Goal: Transaction & Acquisition: Purchase product/service

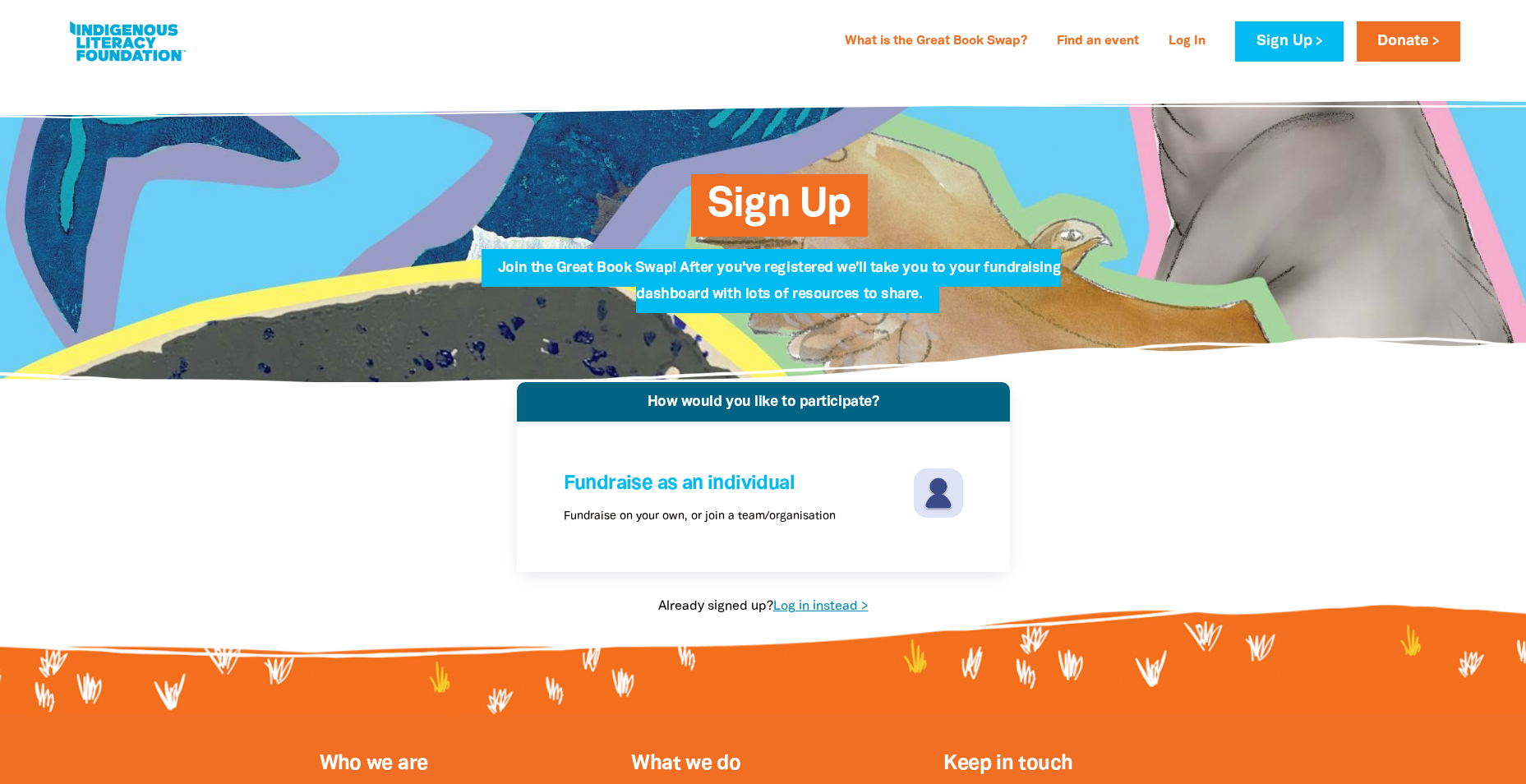
click at [828, 603] on link "Log in instead >" at bounding box center [821, 606] width 95 height 11
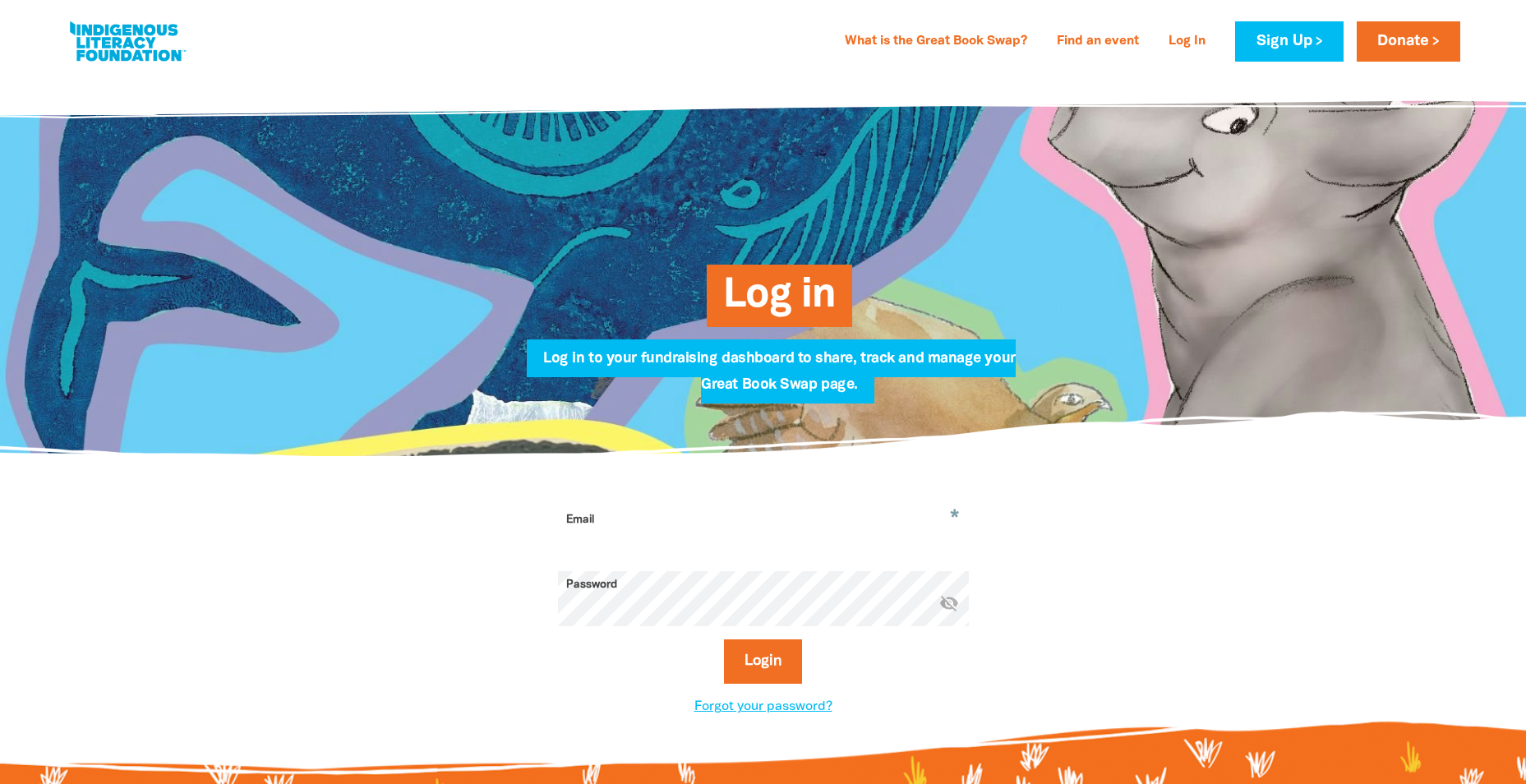
type input "[EMAIL_ADDRESS][DOMAIN_NAME]"
click at [771, 662] on button "Login" at bounding box center [763, 661] width 78 height 44
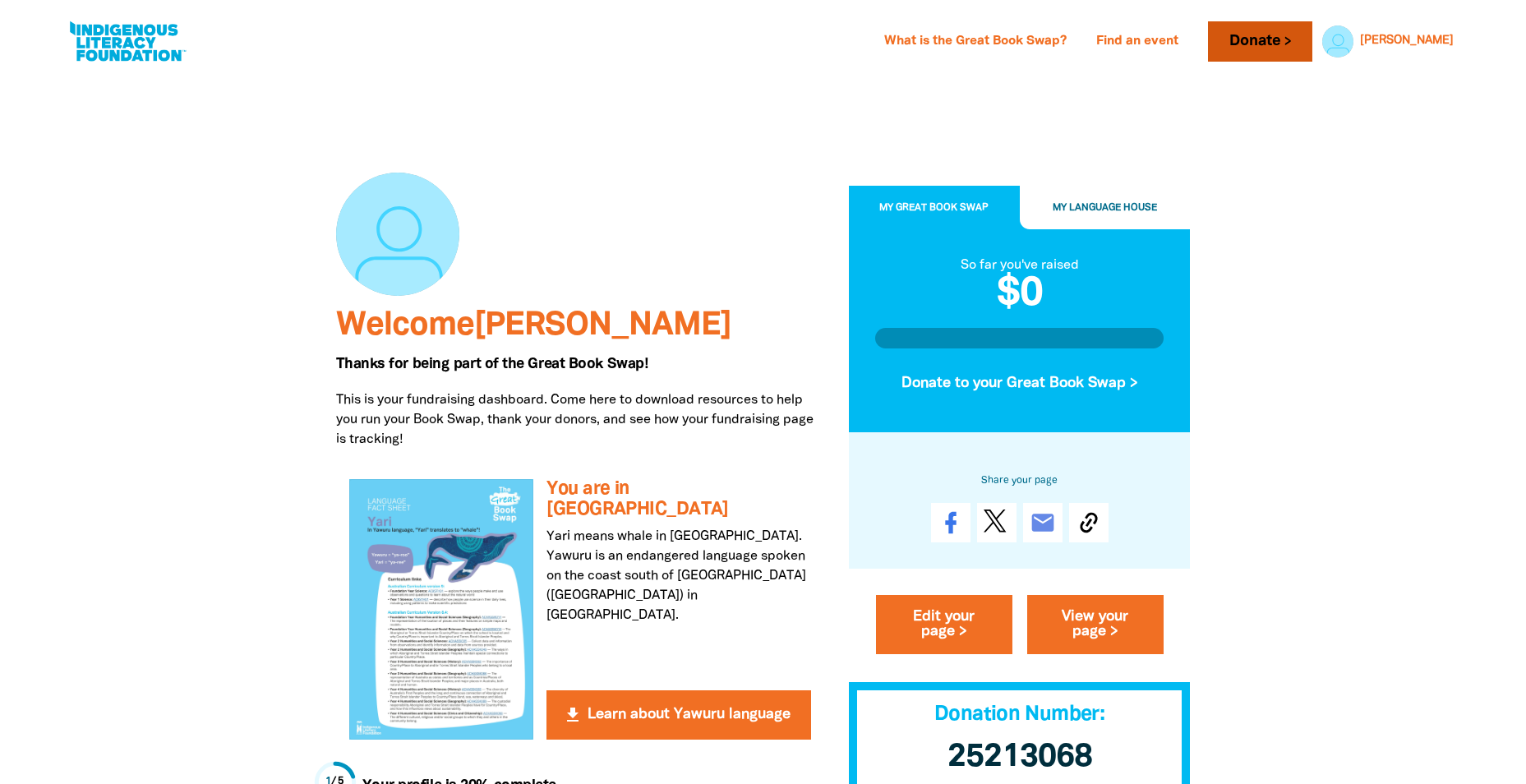
click at [1242, 38] on link "Donate" at bounding box center [1259, 41] width 104 height 40
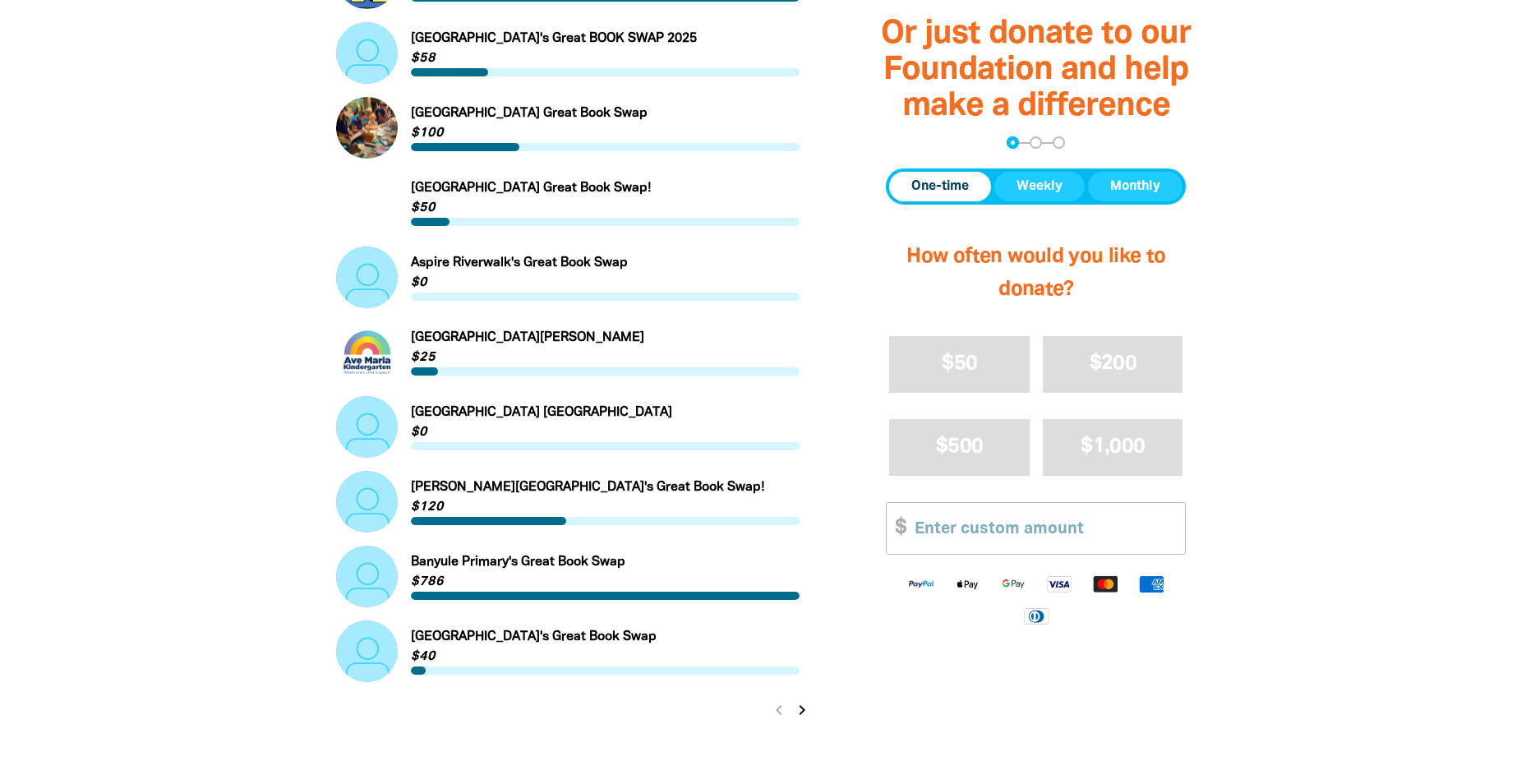
scroll to position [1808, 0]
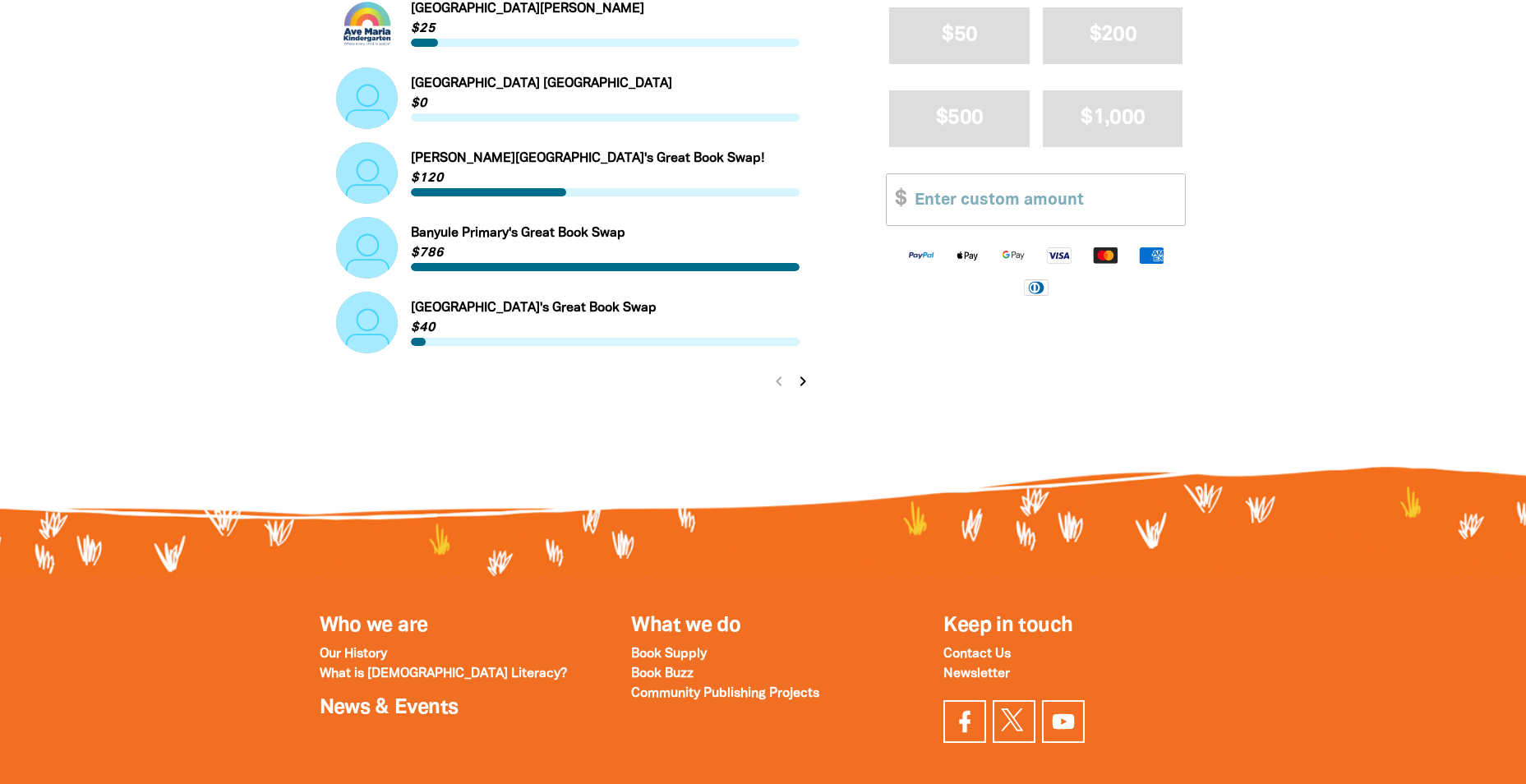
click at [795, 386] on icon "chevron_right" at bounding box center [802, 381] width 20 height 20
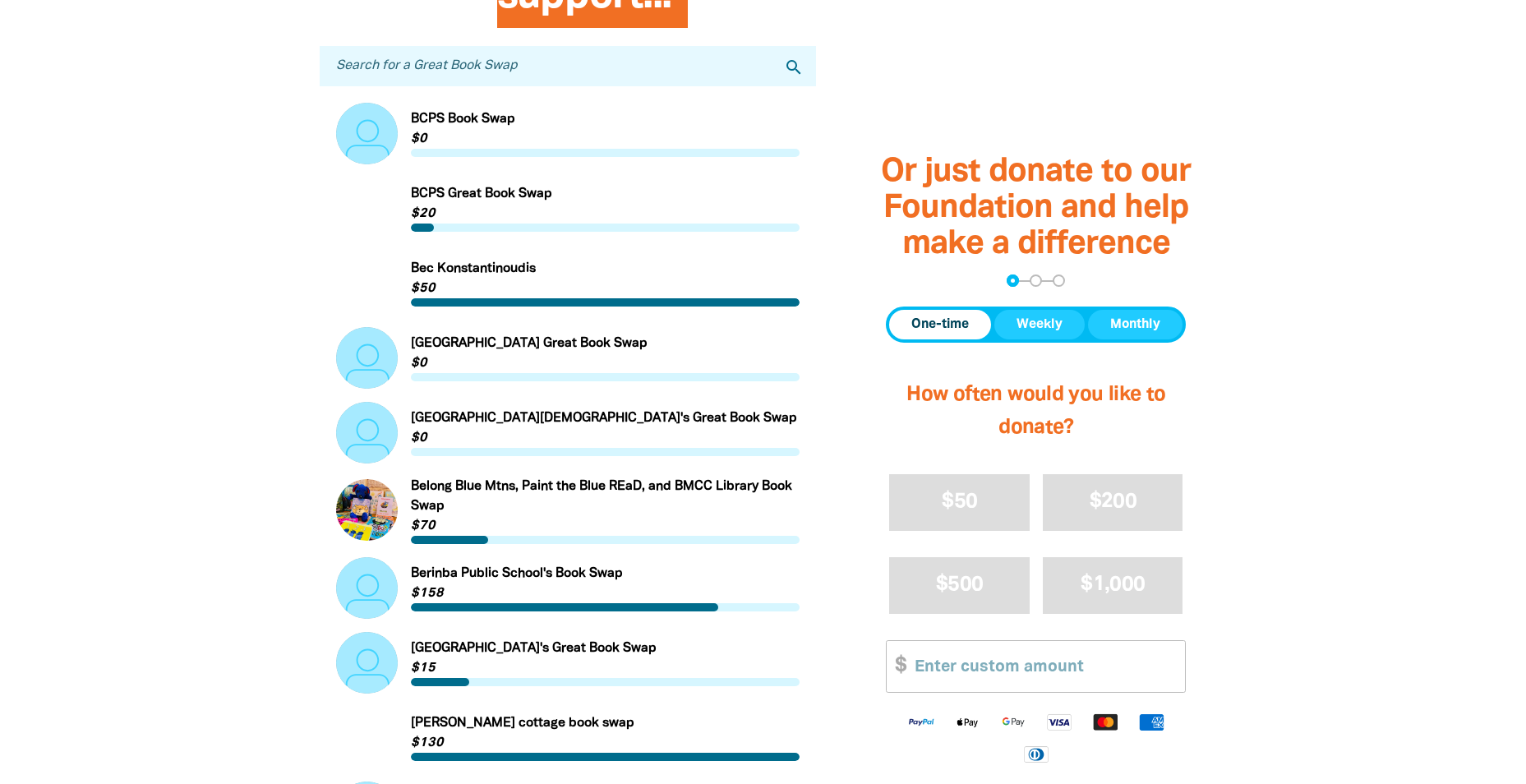
scroll to position [247, 0]
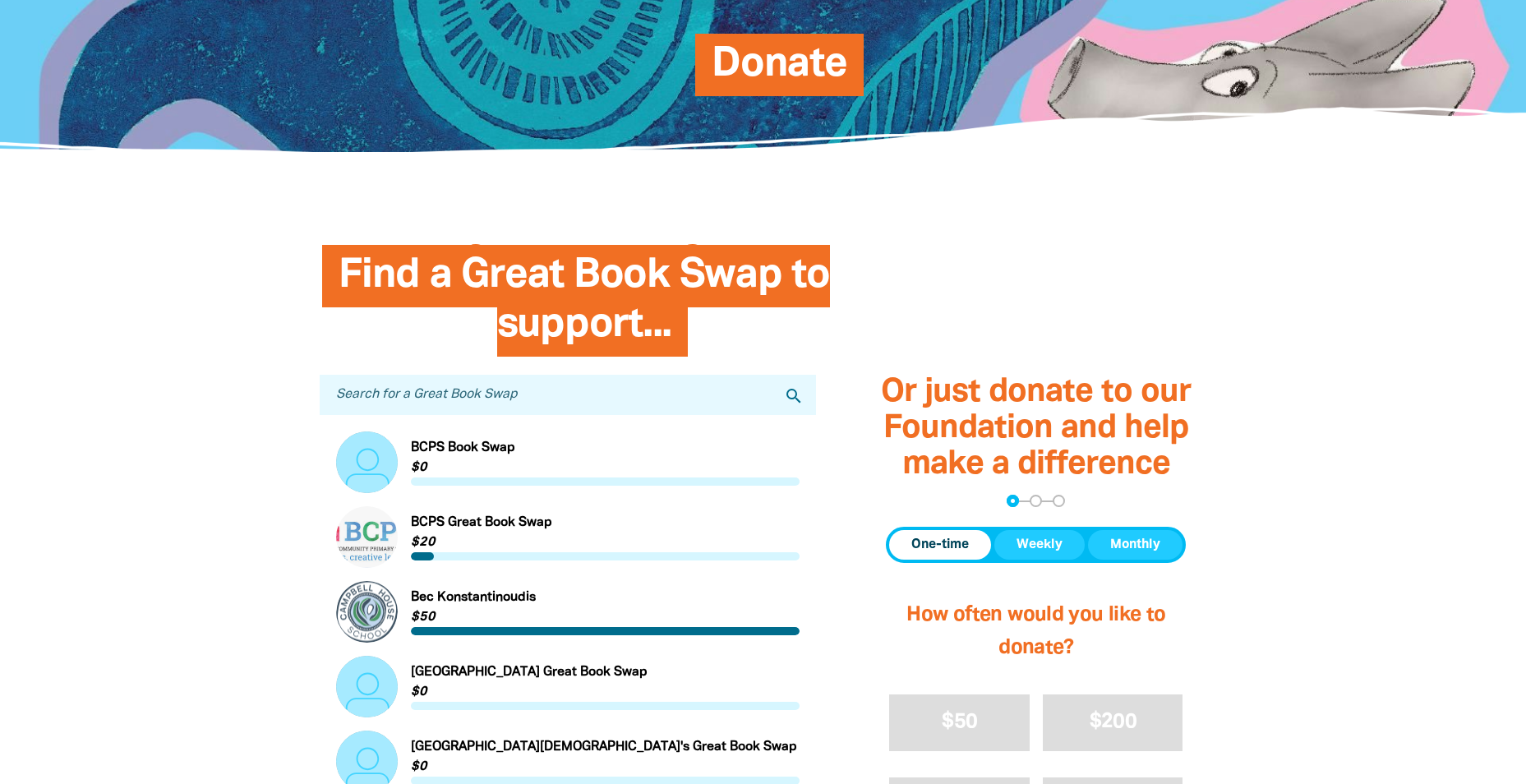
click at [547, 398] on input "Search for a Great Book Swap" at bounding box center [568, 394] width 497 height 40
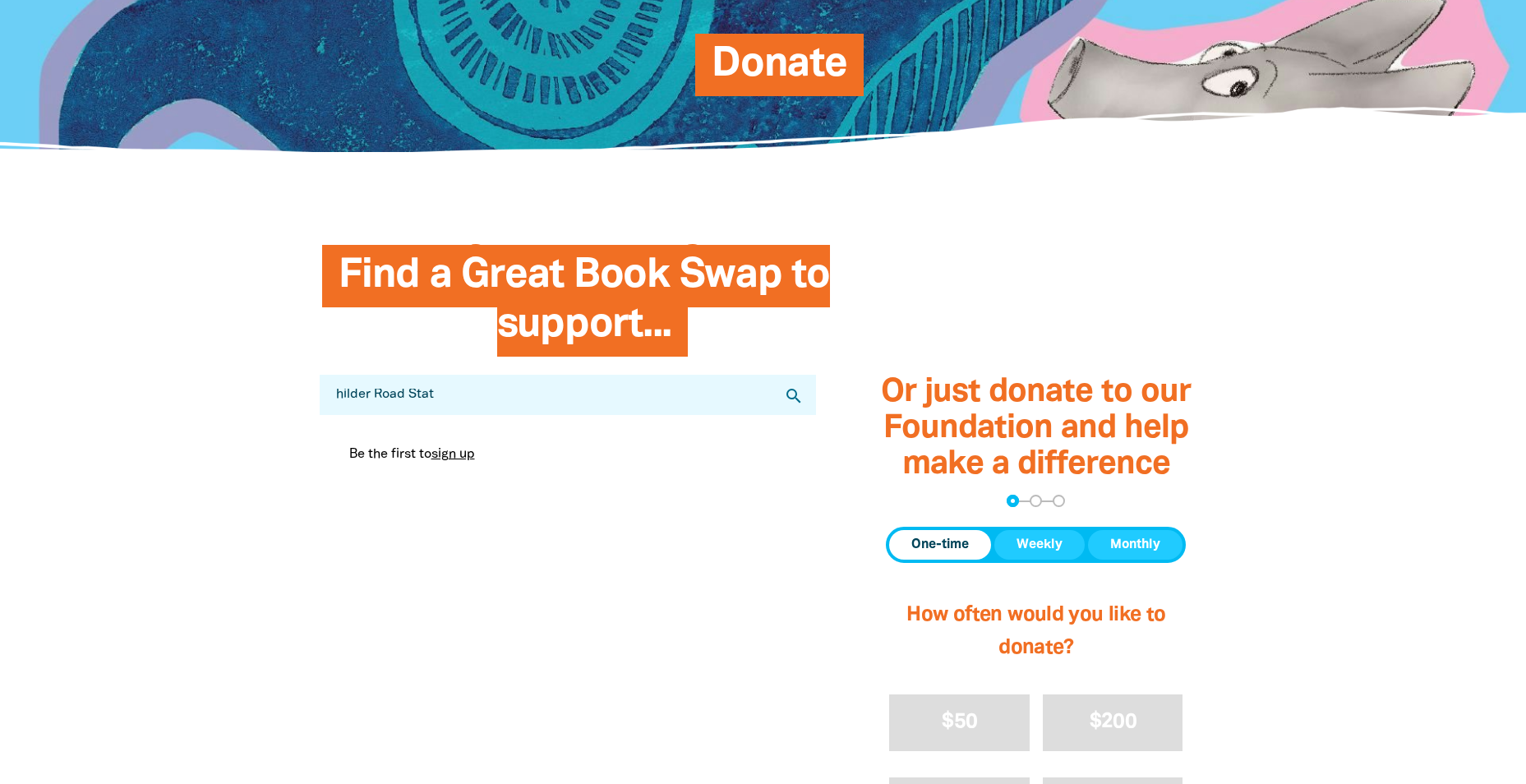
type input "[GEOGRAPHIC_DATA]"
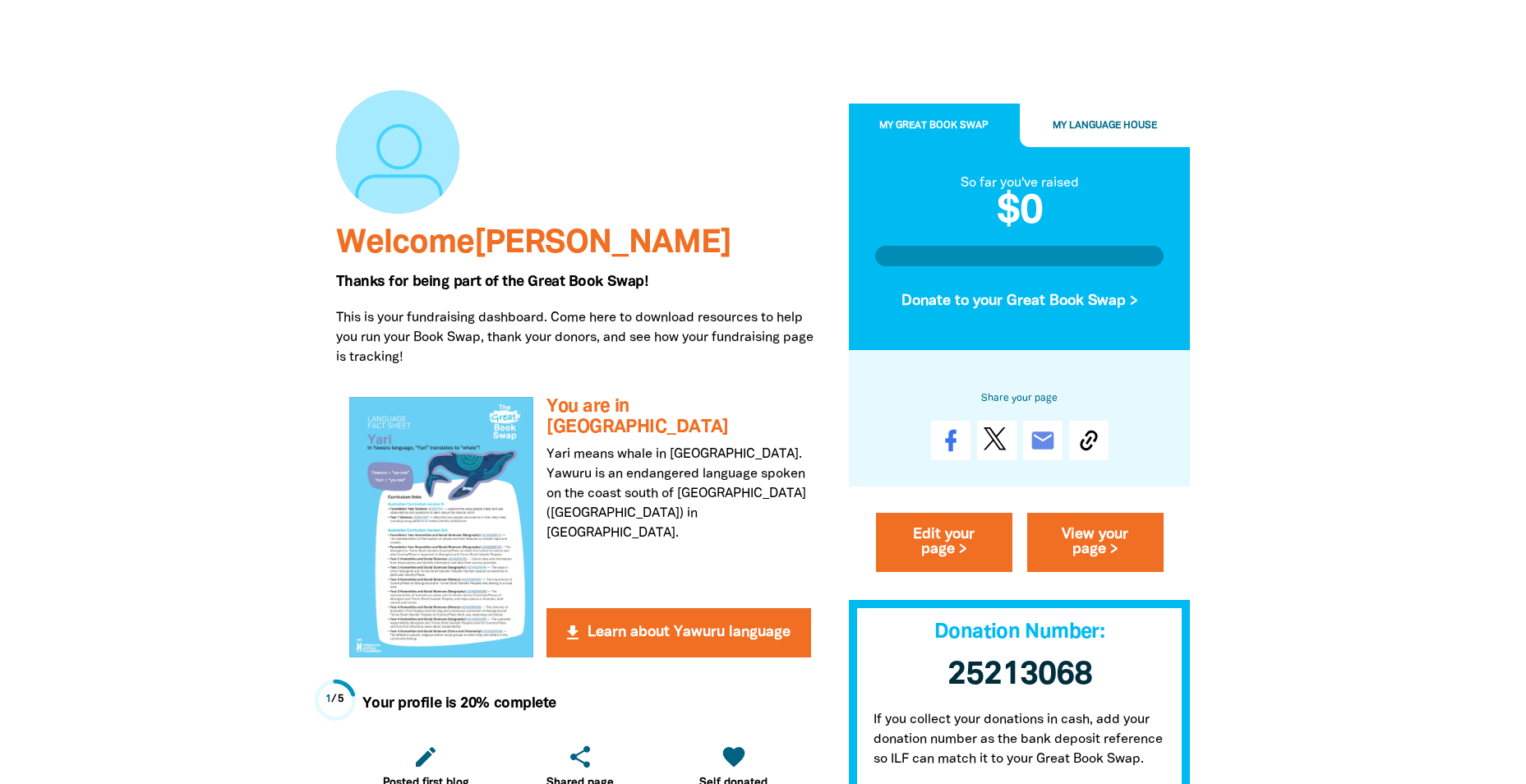
scroll to position [165, 0]
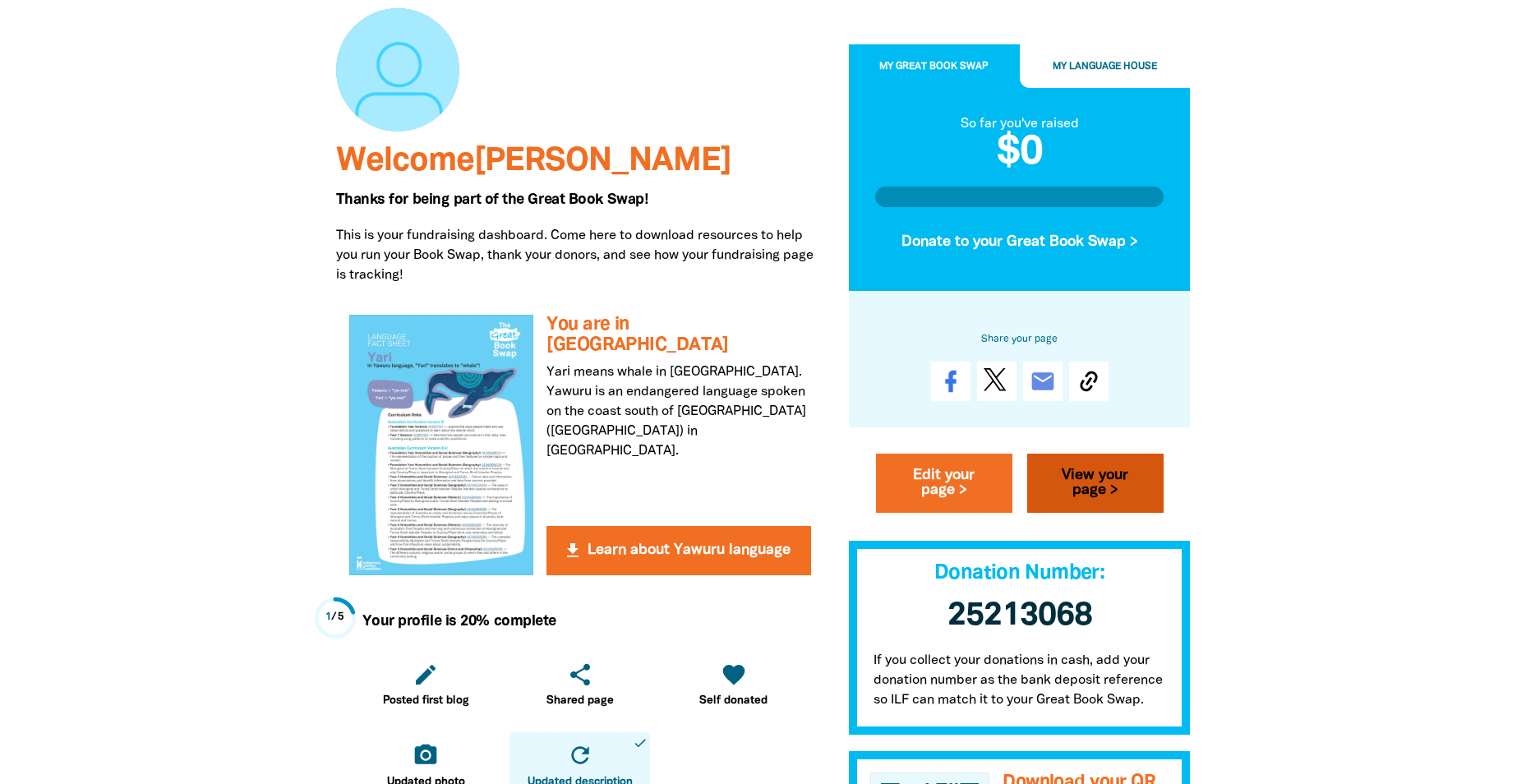
click at [1107, 486] on link "View your page >" at bounding box center [1096, 483] width 137 height 59
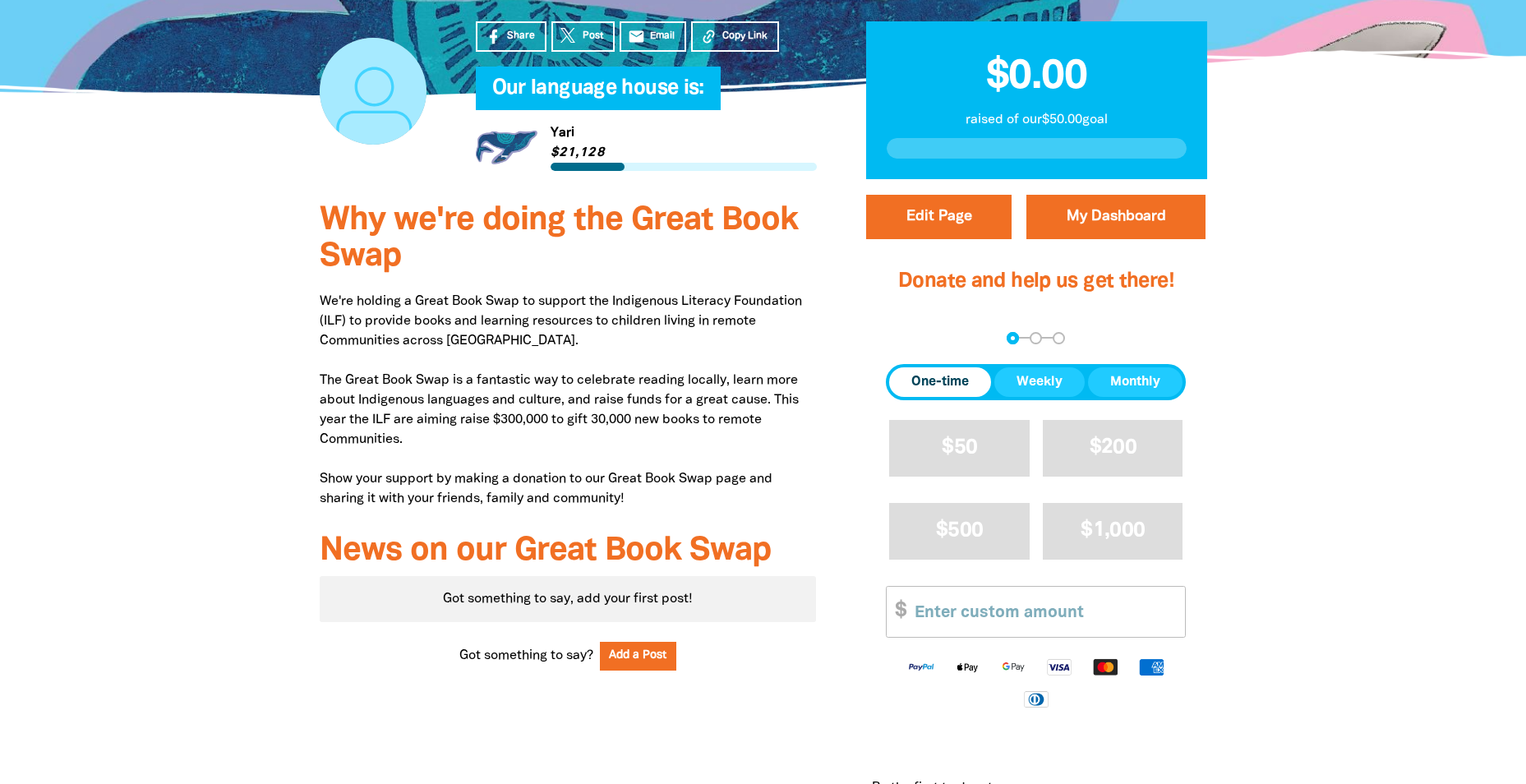
scroll to position [328, 0]
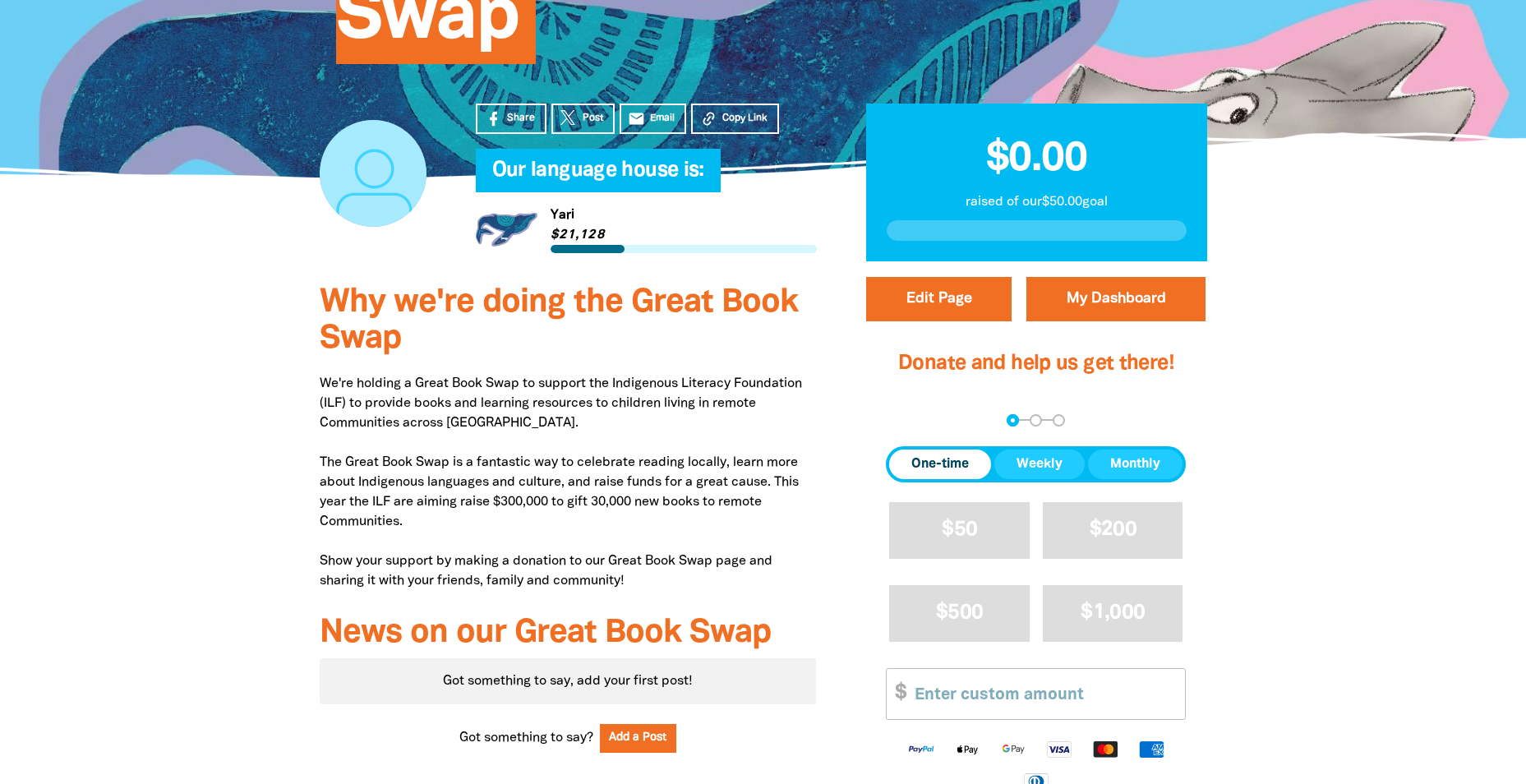
click at [1033, 240] on div at bounding box center [1037, 230] width 300 height 21
click at [1022, 222] on div at bounding box center [1037, 230] width 300 height 21
click at [945, 456] on span "One-time" at bounding box center [939, 464] width 57 height 20
click at [935, 698] on input "Other Amount" at bounding box center [1043, 694] width 282 height 51
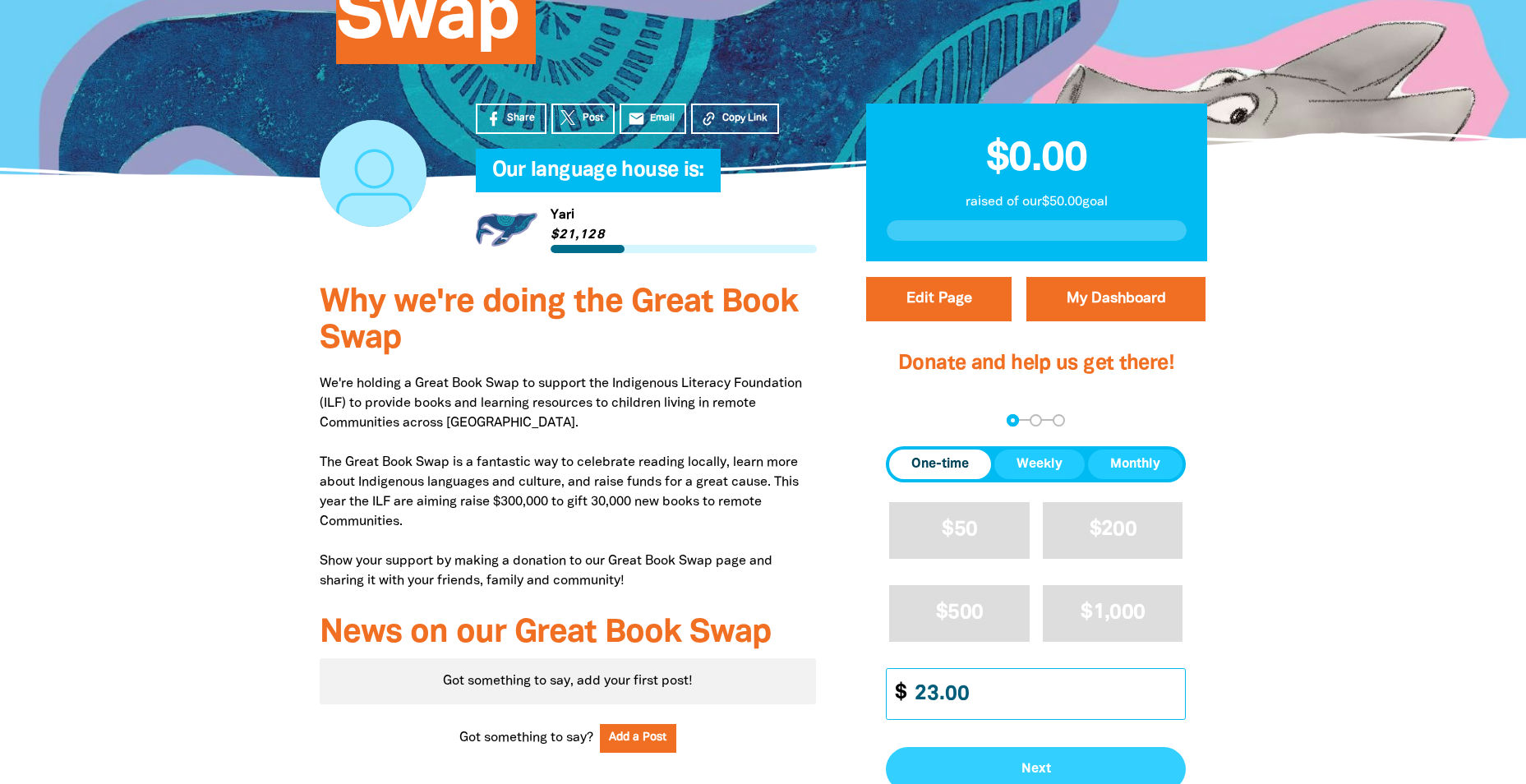
type input "23.00"
click at [1034, 772] on span "Next" at bounding box center [1036, 769] width 264 height 13
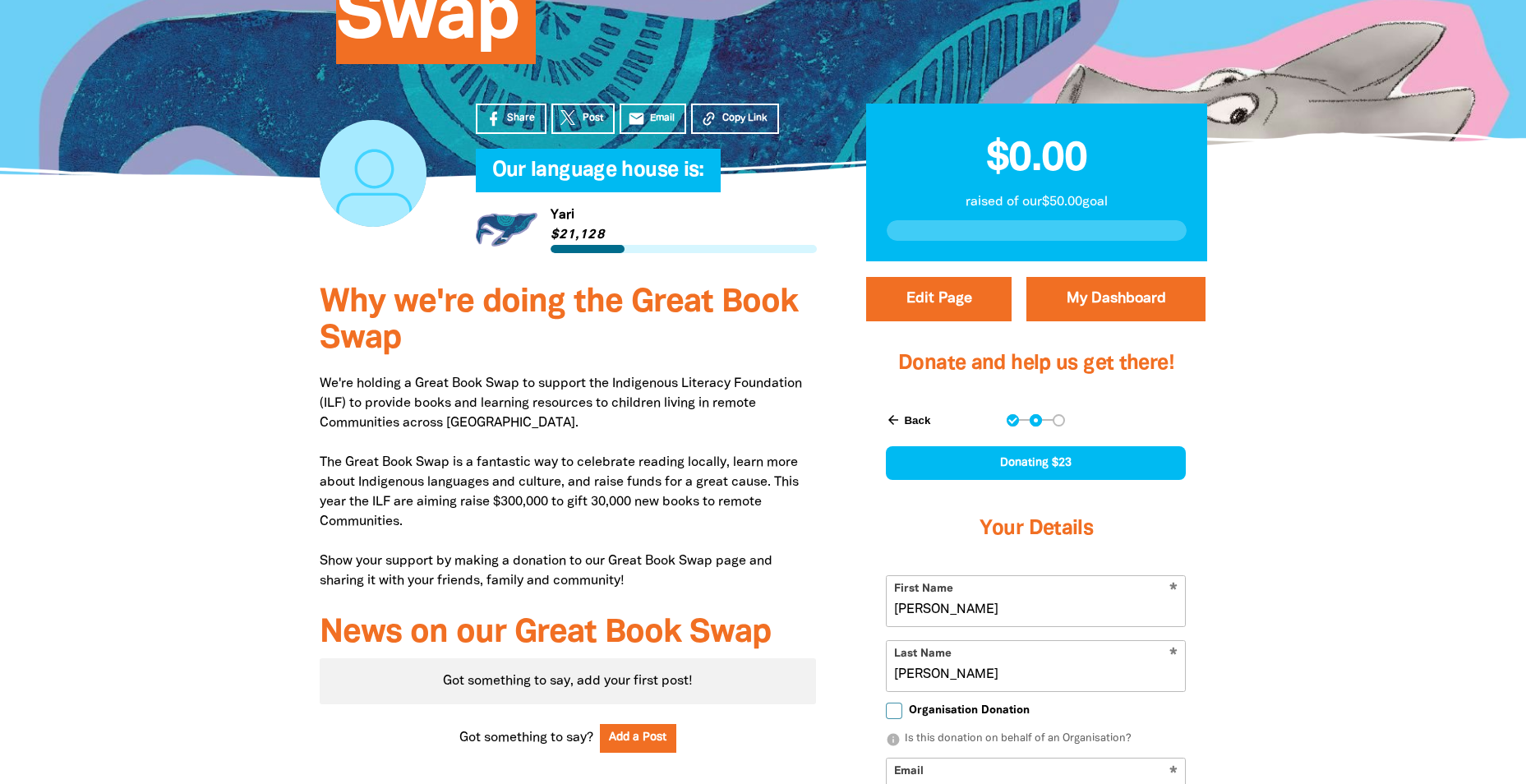
scroll to position [577, 0]
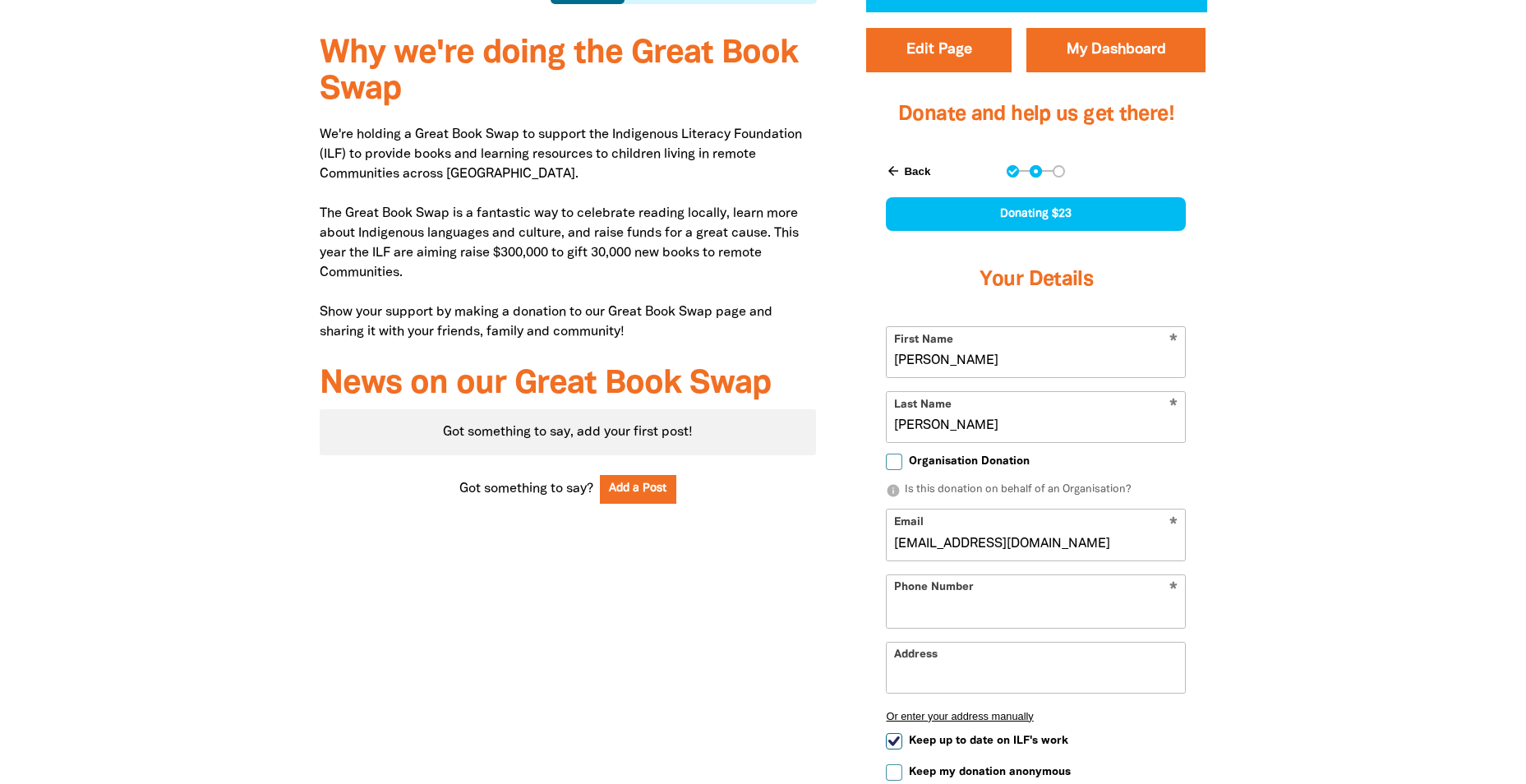
select select "AU"
click at [894, 462] on input "Organisation Donation" at bounding box center [894, 462] width 17 height 17
checkbox input "true"
select select "AU"
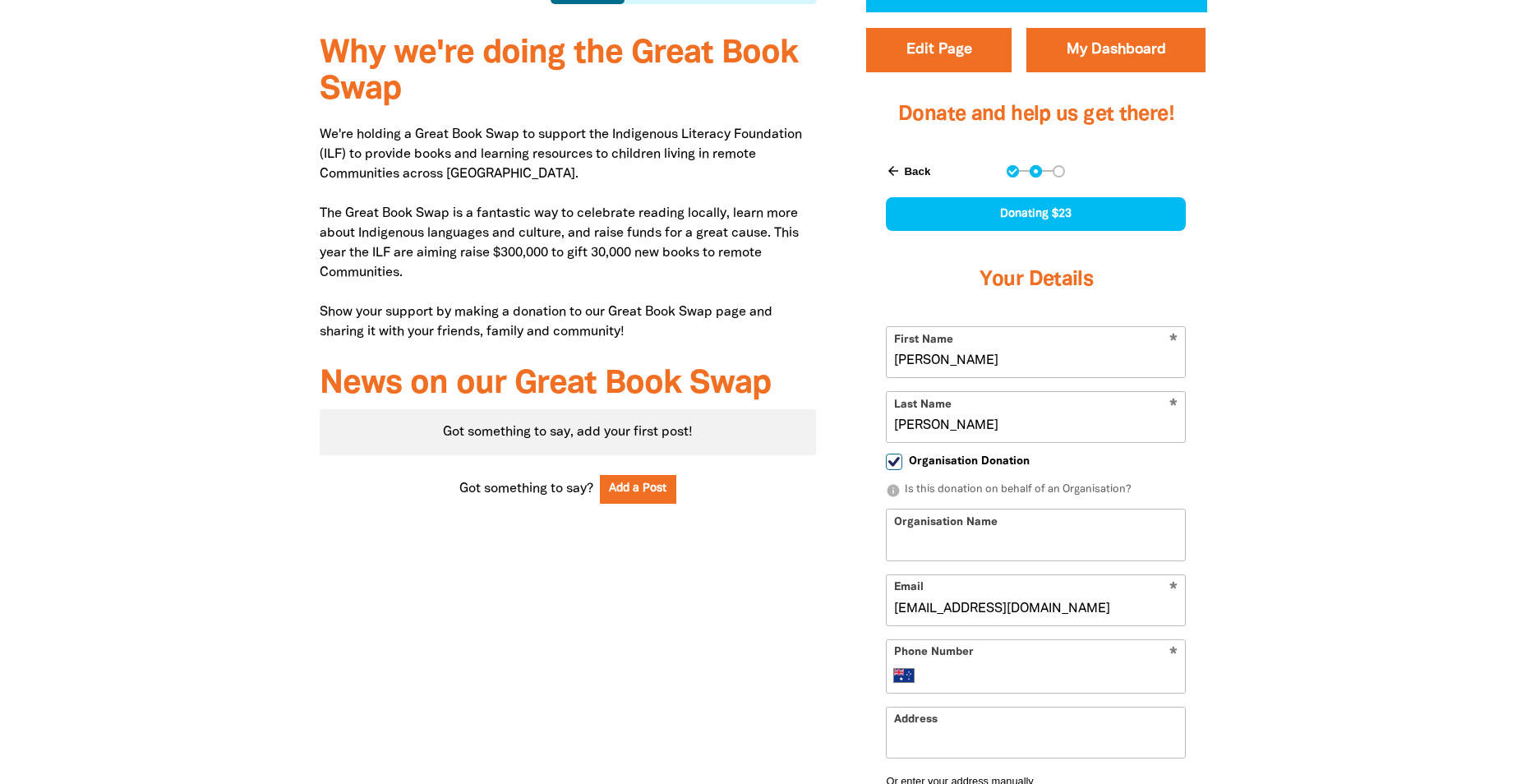
click at [955, 544] on input "Organisation Name" at bounding box center [1036, 534] width 298 height 51
type input "[GEOGRAPHIC_DATA]"
type input "[PHONE_NUMBER]"
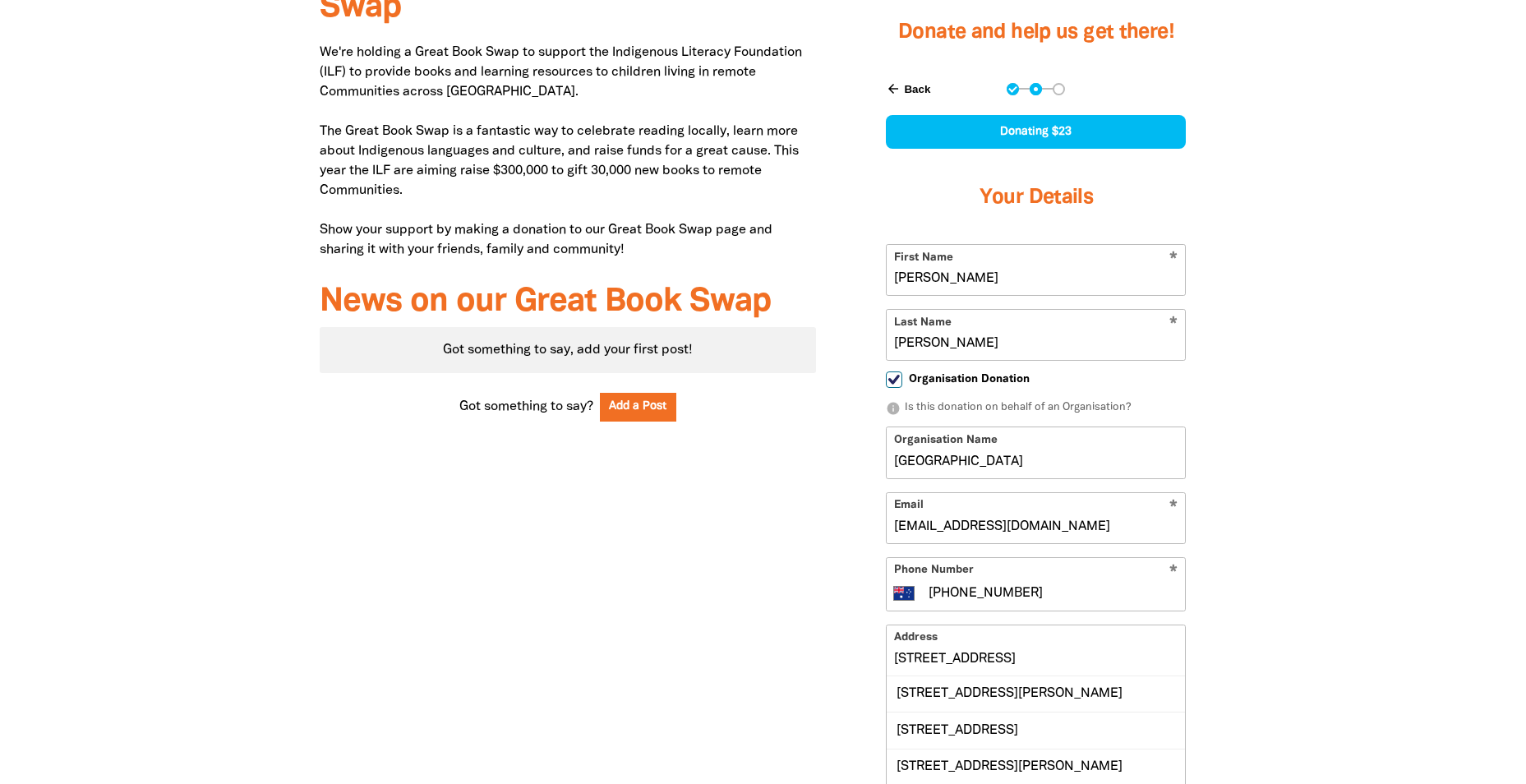
scroll to position [742, 0]
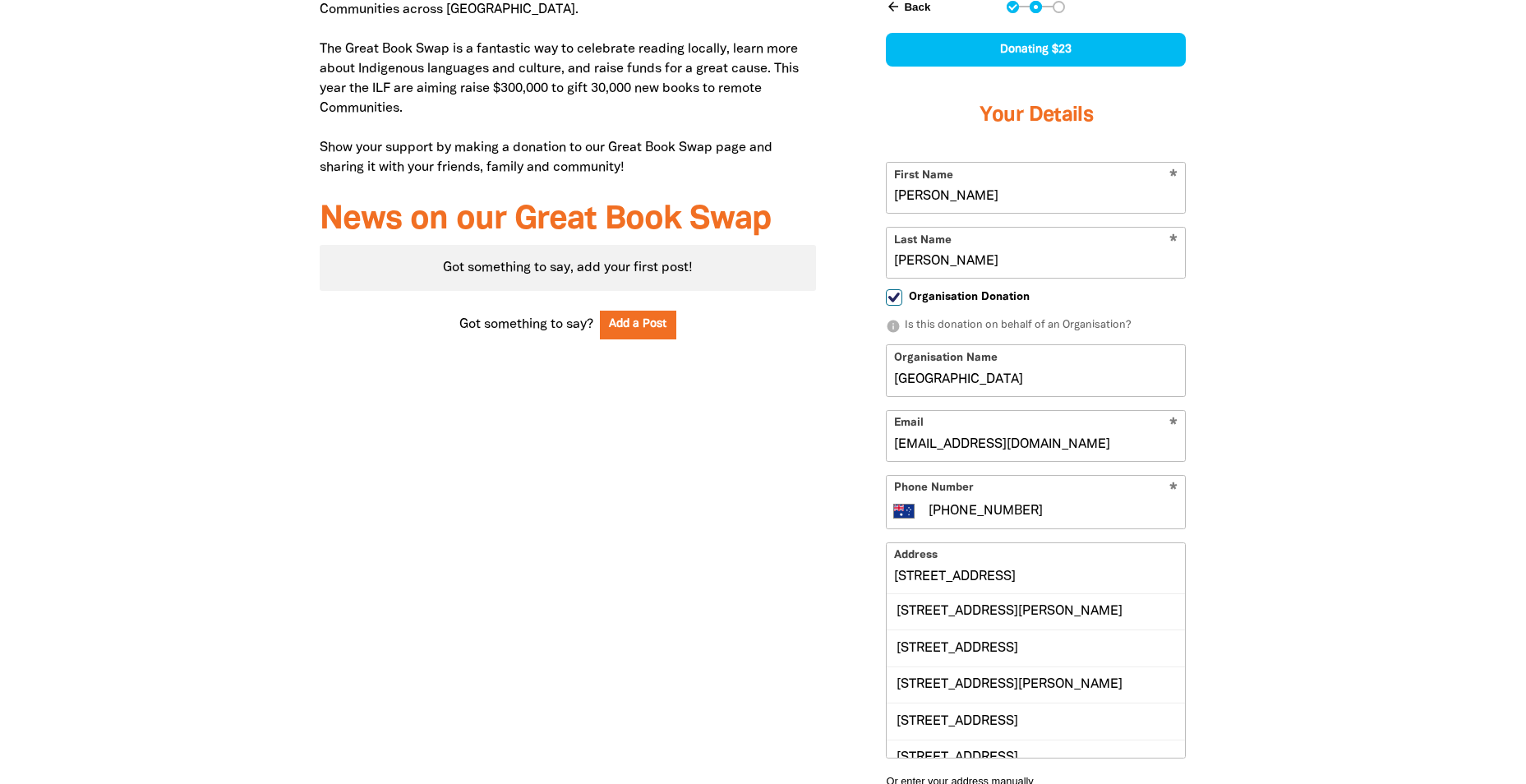
click at [1075, 579] on input "[STREET_ADDRESS]" at bounding box center [1036, 568] width 298 height 51
click at [1142, 577] on input "[STREET_ADDRESS]" at bounding box center [1036, 568] width 298 height 51
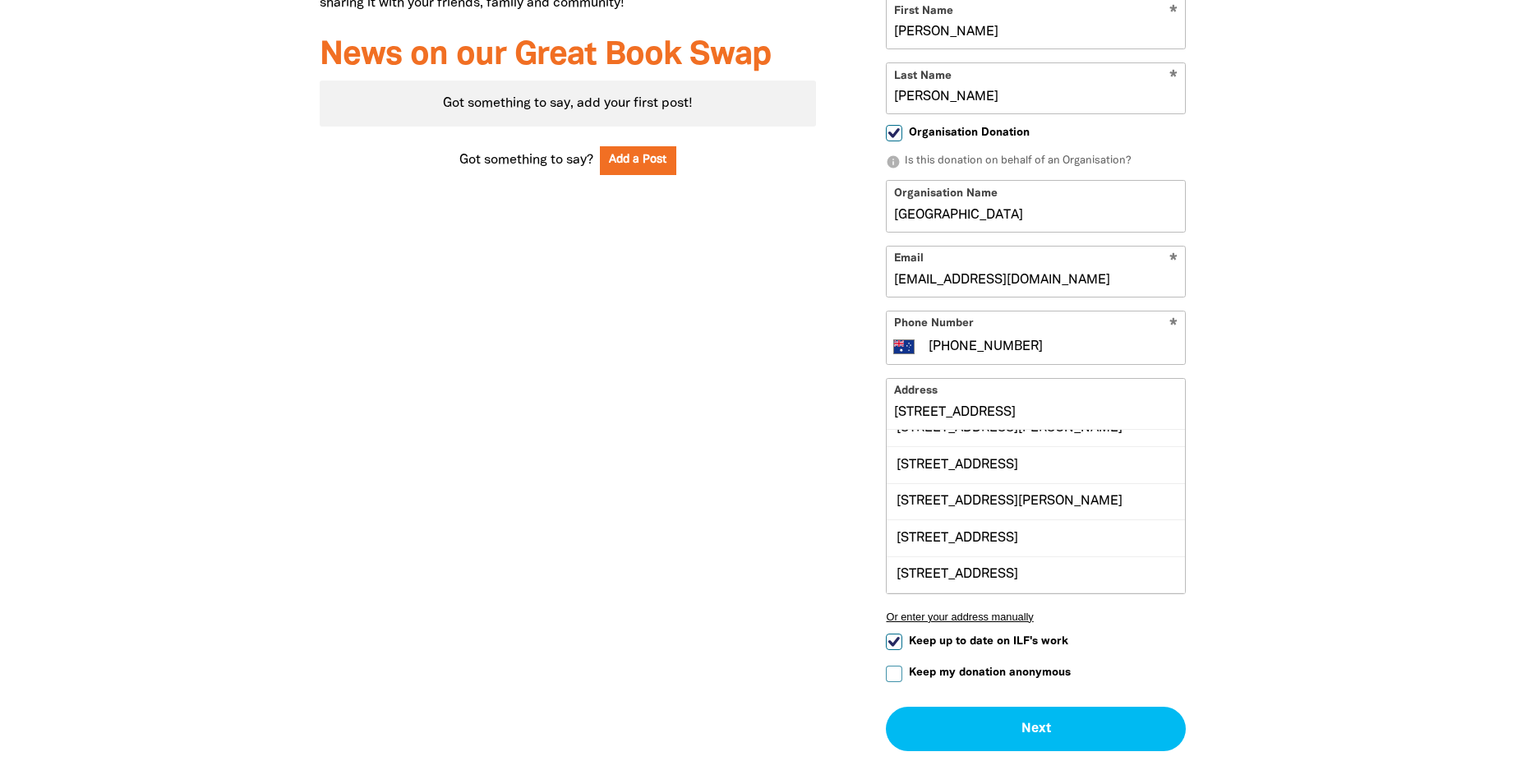
scroll to position [0, 0]
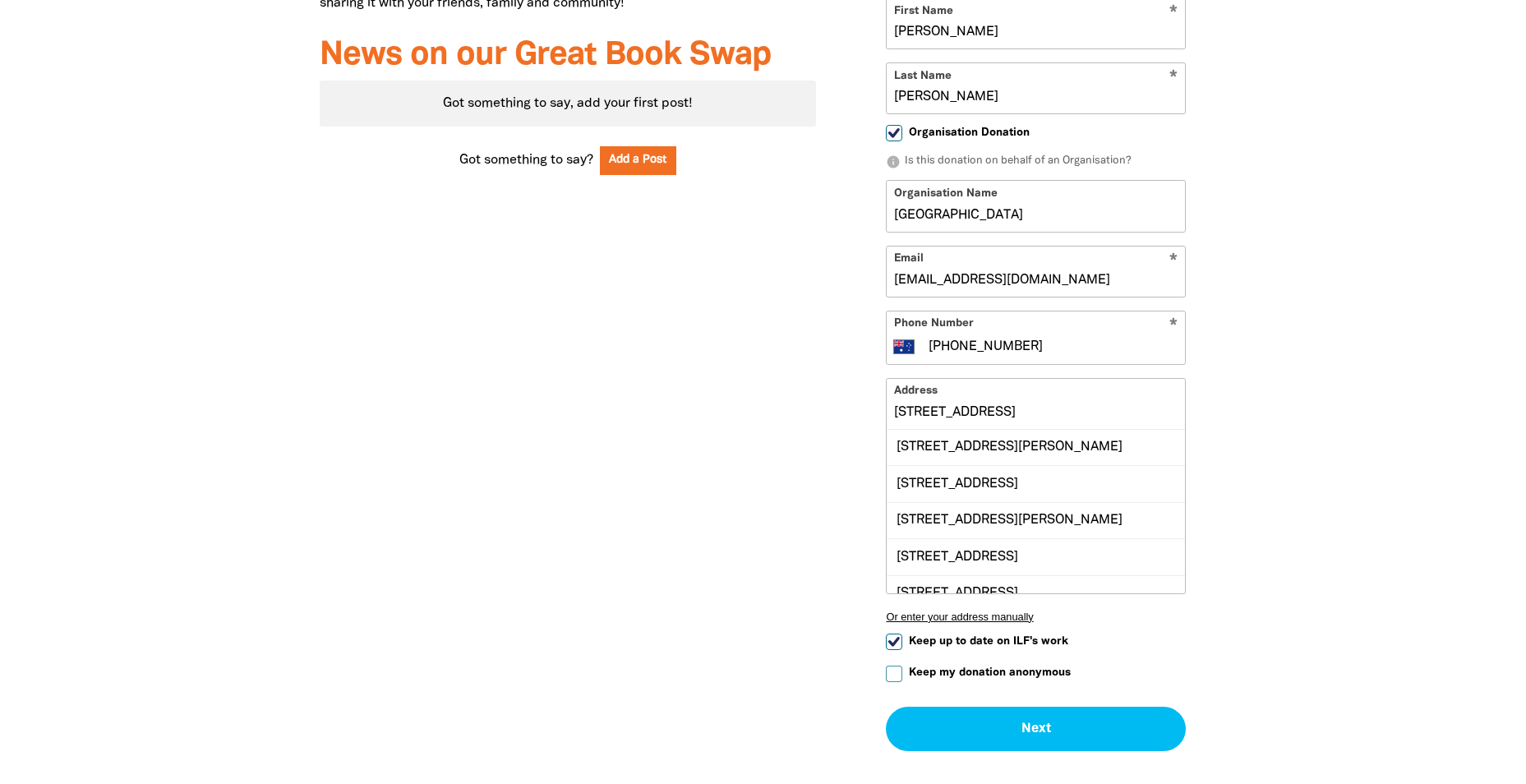
click at [984, 414] on input "[STREET_ADDRESS]" at bounding box center [1036, 404] width 298 height 51
click at [1172, 410] on input "[STREET_ADDRESS]" at bounding box center [1036, 404] width 298 height 51
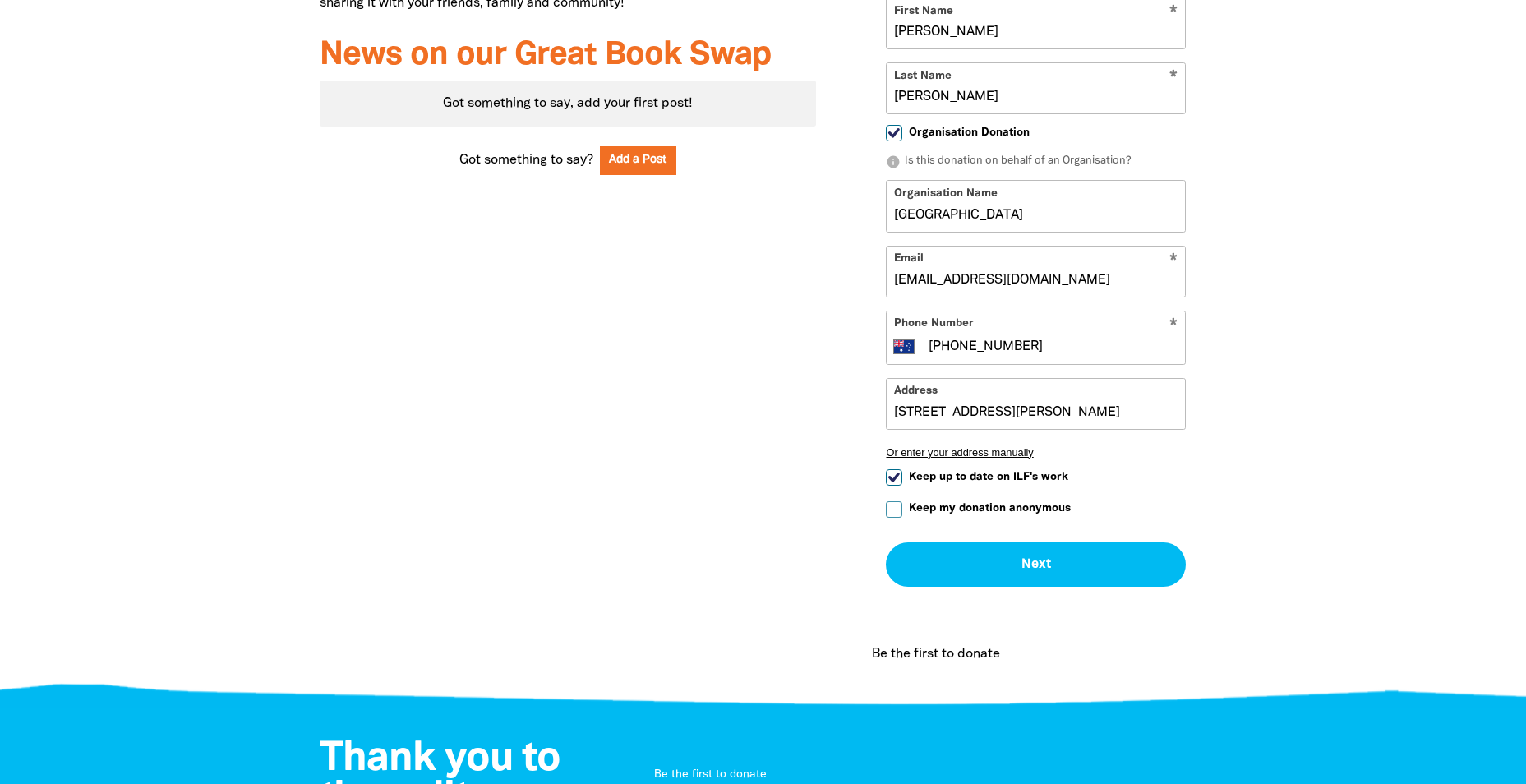
drag, startPoint x: 990, startPoint y: 414, endPoint x: 921, endPoint y: 416, distance: 69.0
click at [921, 416] on input "[STREET_ADDRESS][PERSON_NAME]" at bounding box center [1036, 404] width 298 height 51
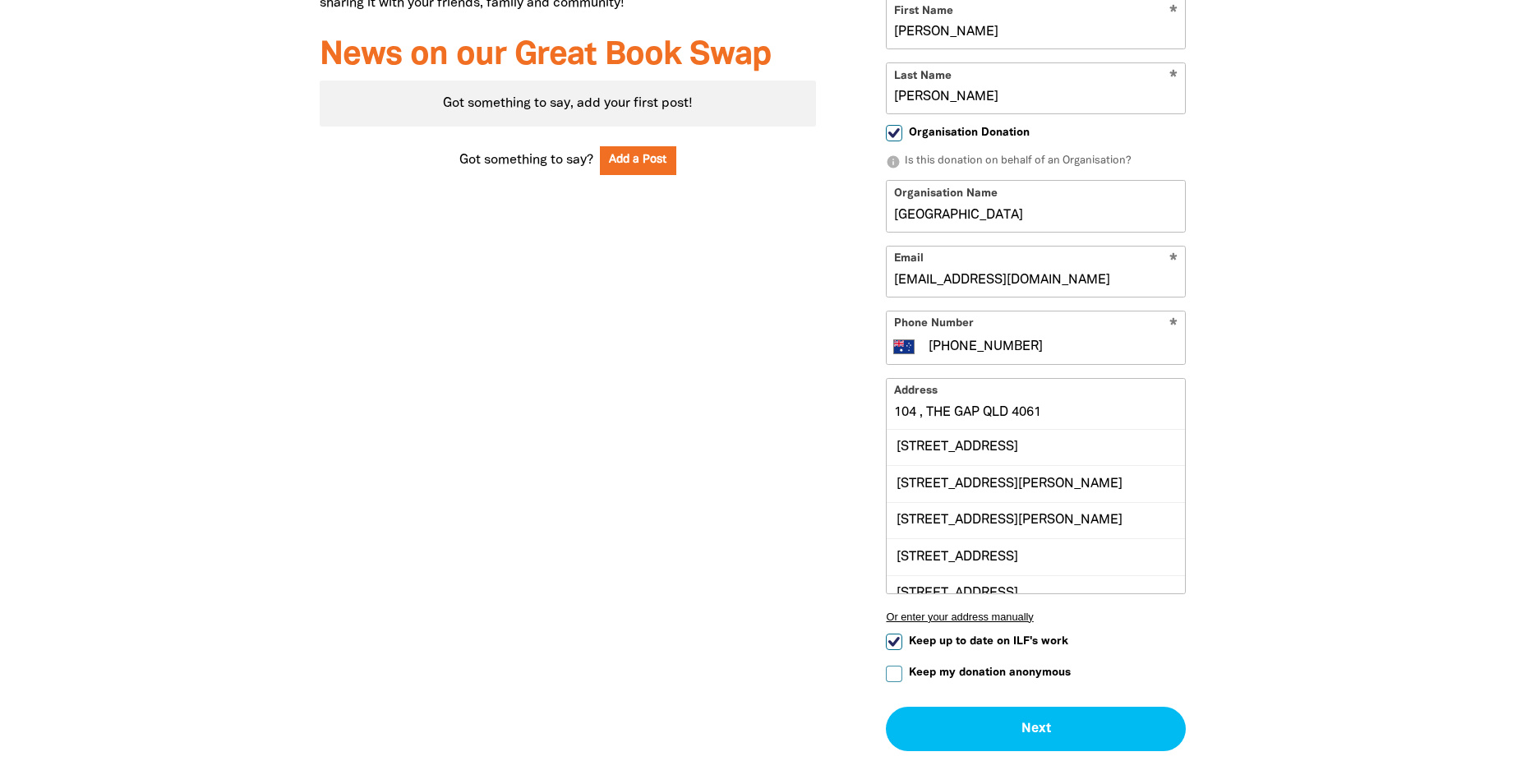
scroll to position [988, 0]
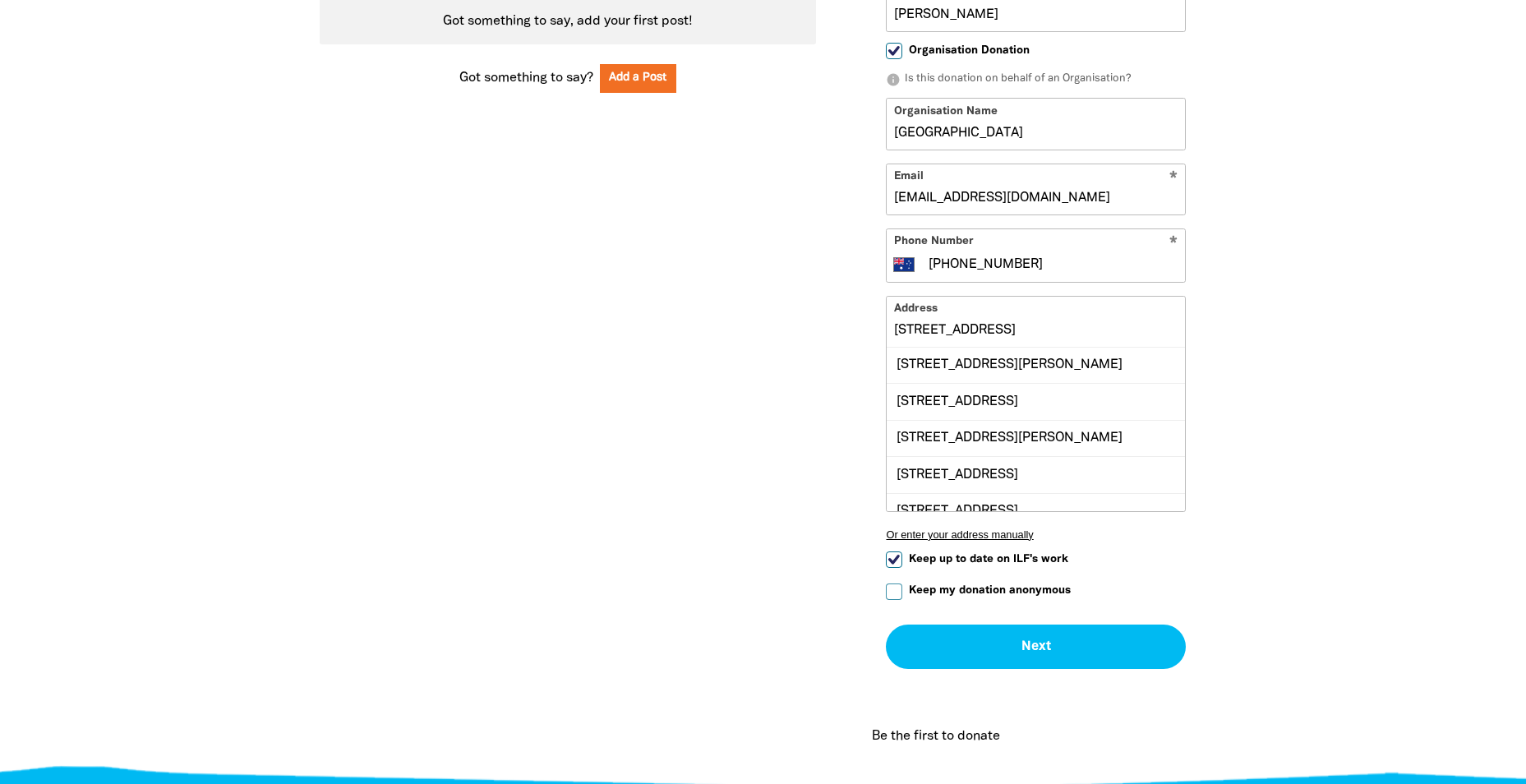
type input "[STREET_ADDRESS]"
click at [1307, 385] on div at bounding box center [763, 195] width 1526 height 1172
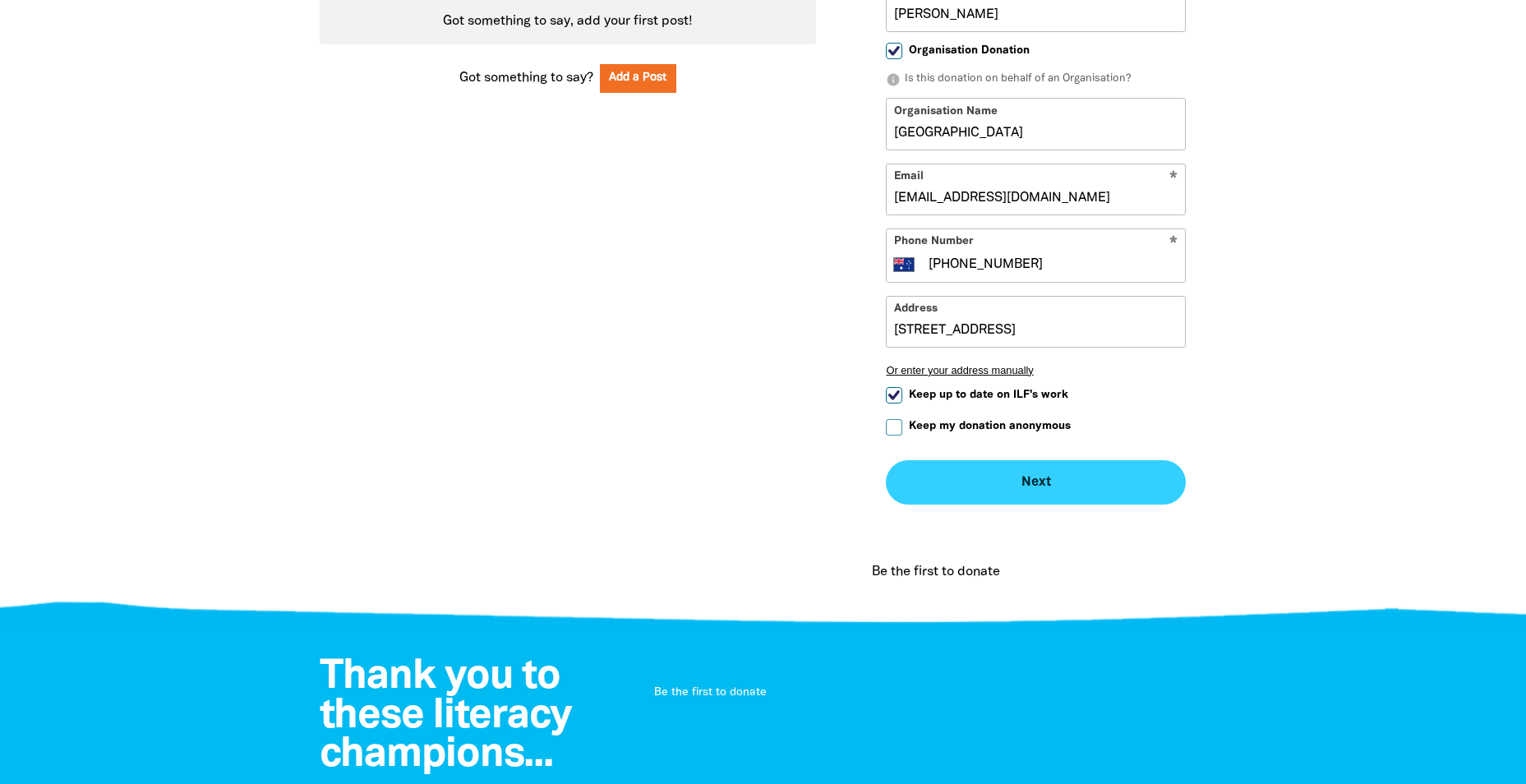
click at [1099, 486] on button "Next chevron_right" at bounding box center [1036, 482] width 300 height 44
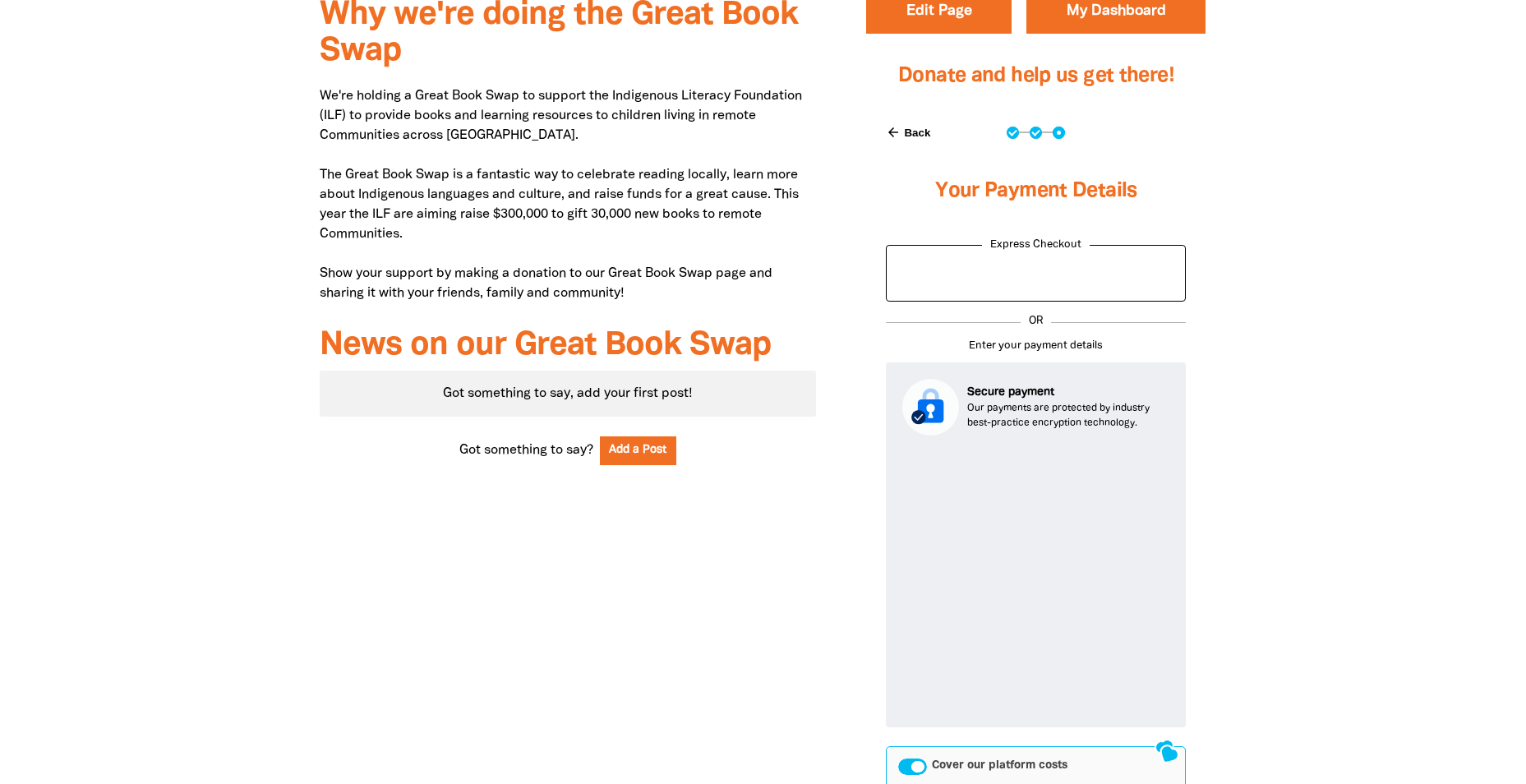
scroll to position [534, 0]
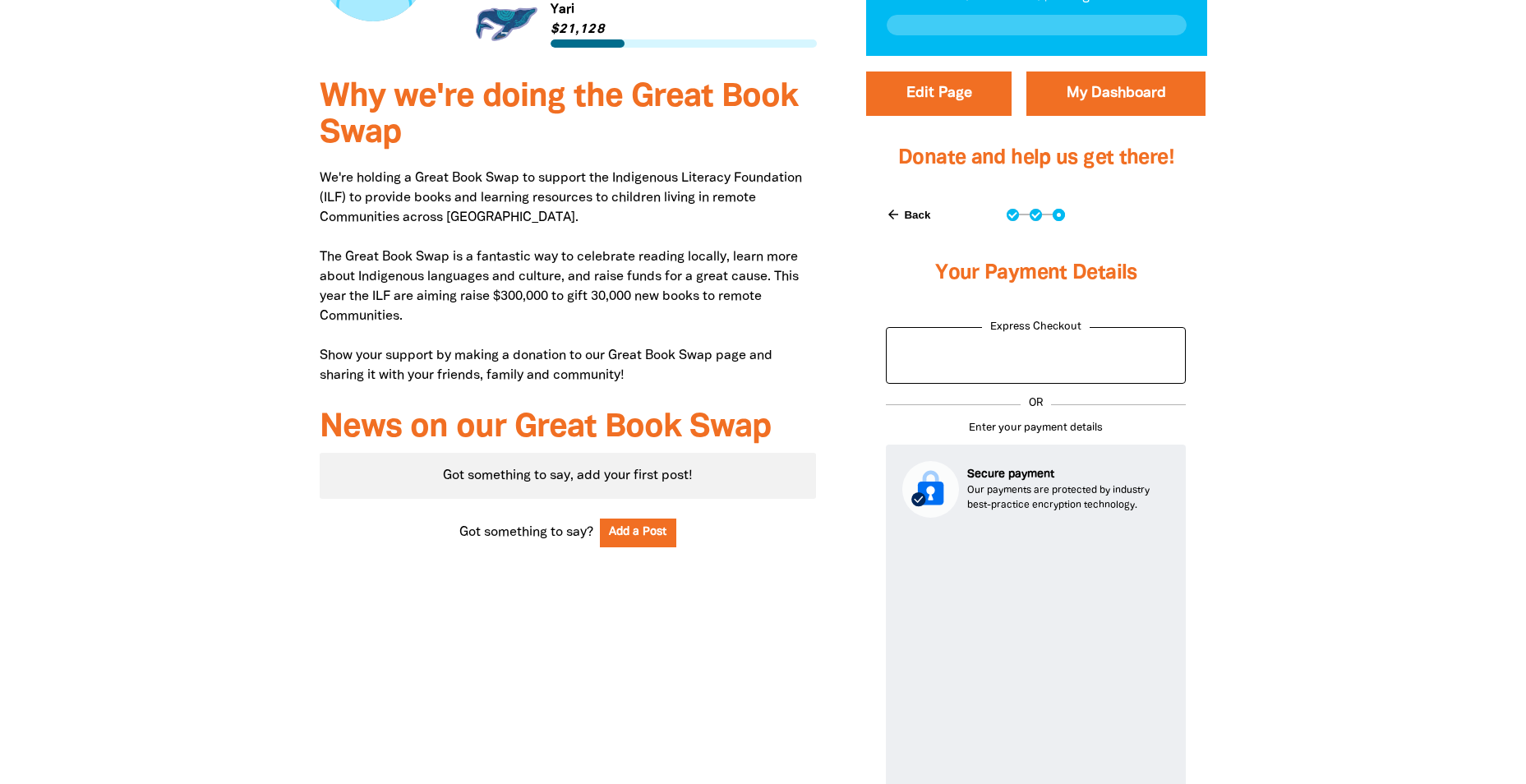
click at [1301, 315] on div at bounding box center [763, 592] width 1526 height 1057
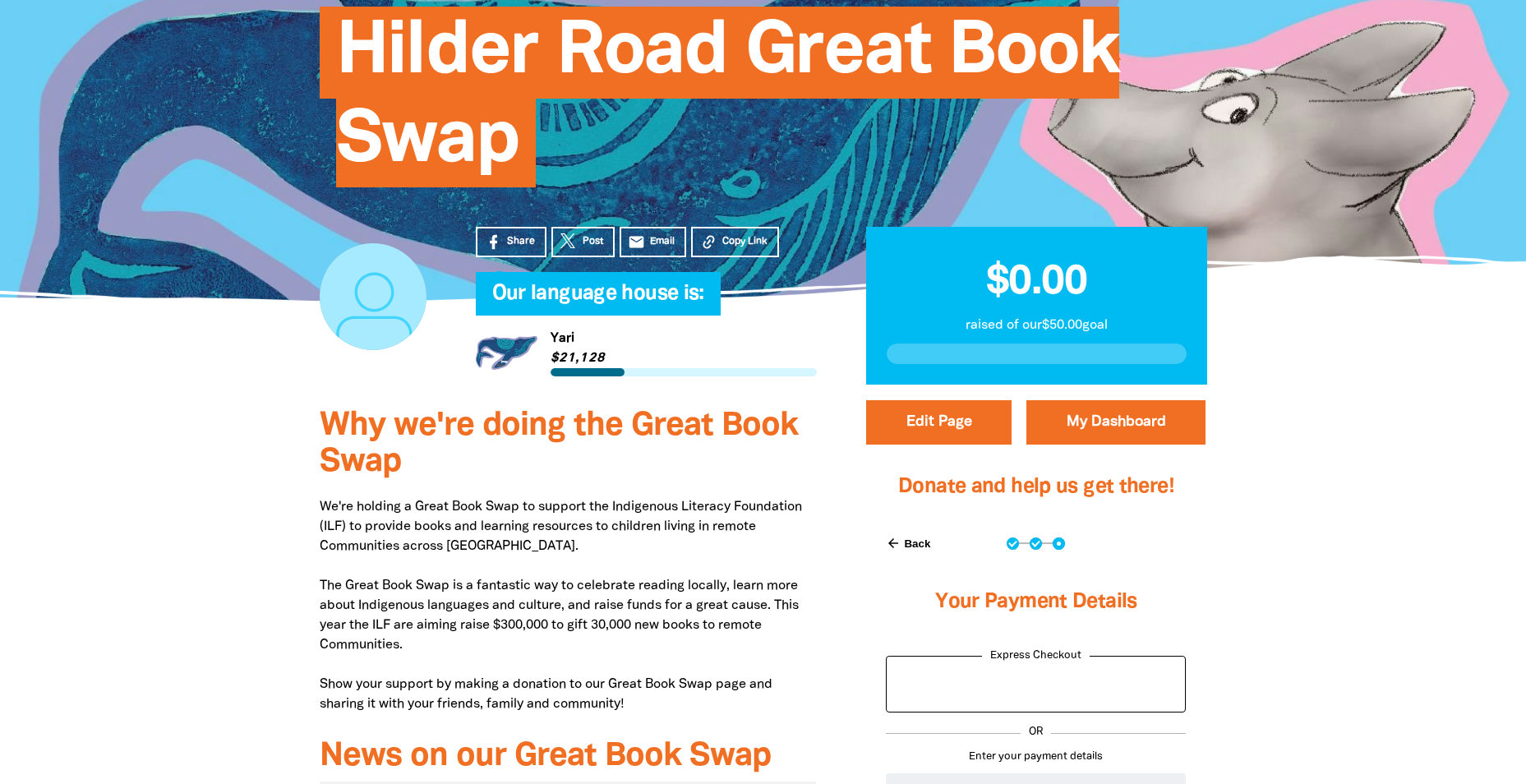
scroll to position [370, 0]
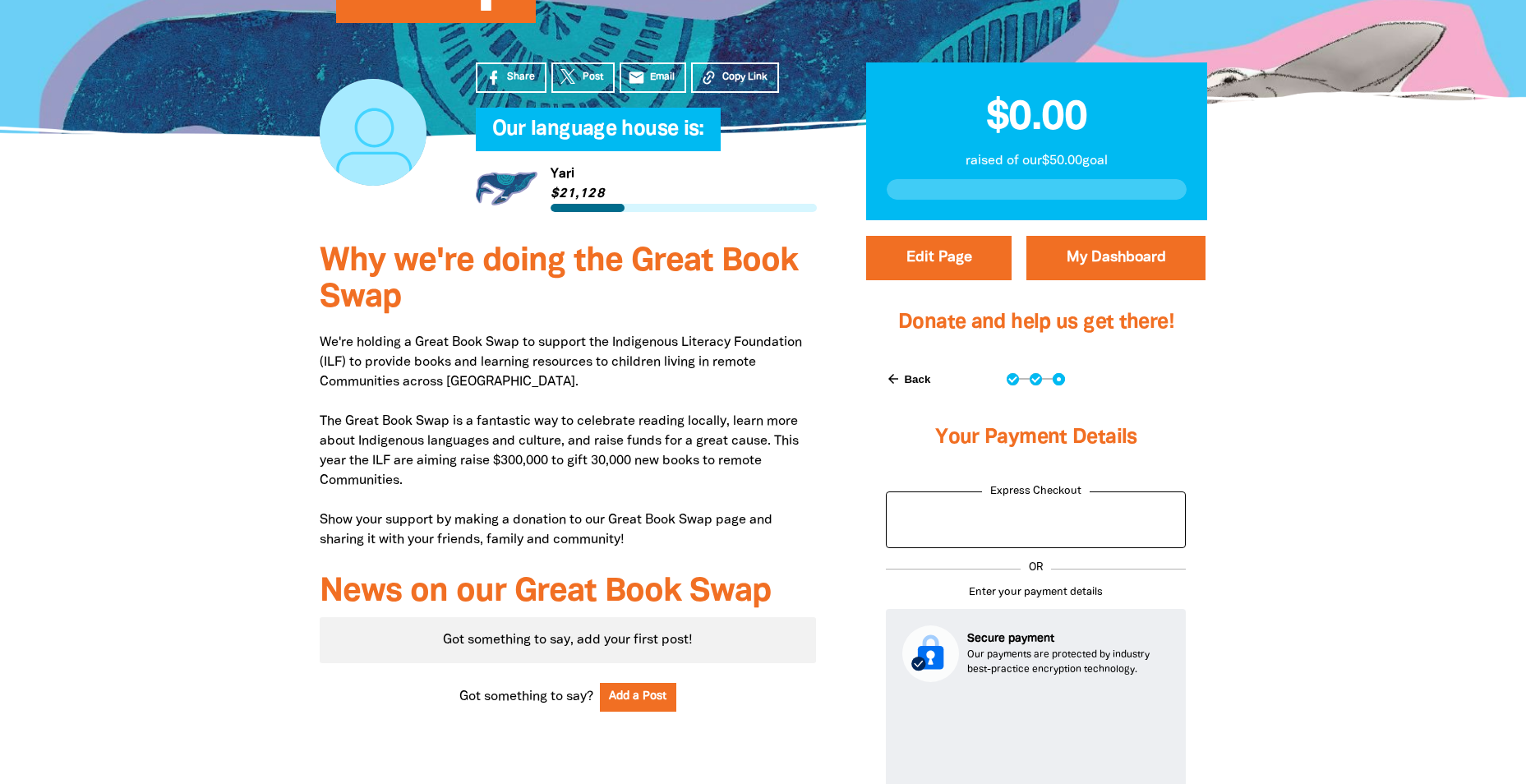
click at [1010, 116] on span "$0.00" at bounding box center [1037, 118] width 101 height 37
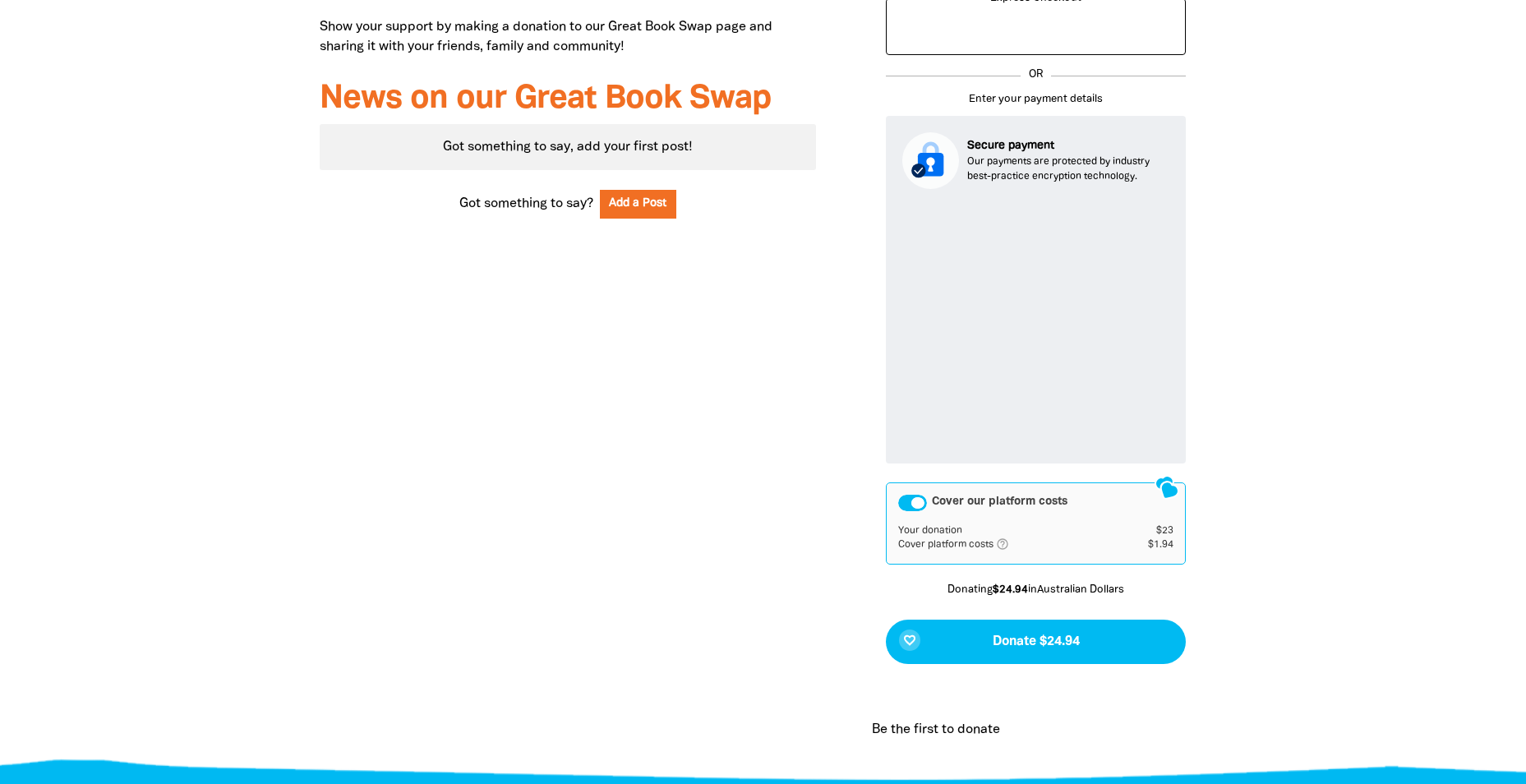
scroll to position [945, 0]
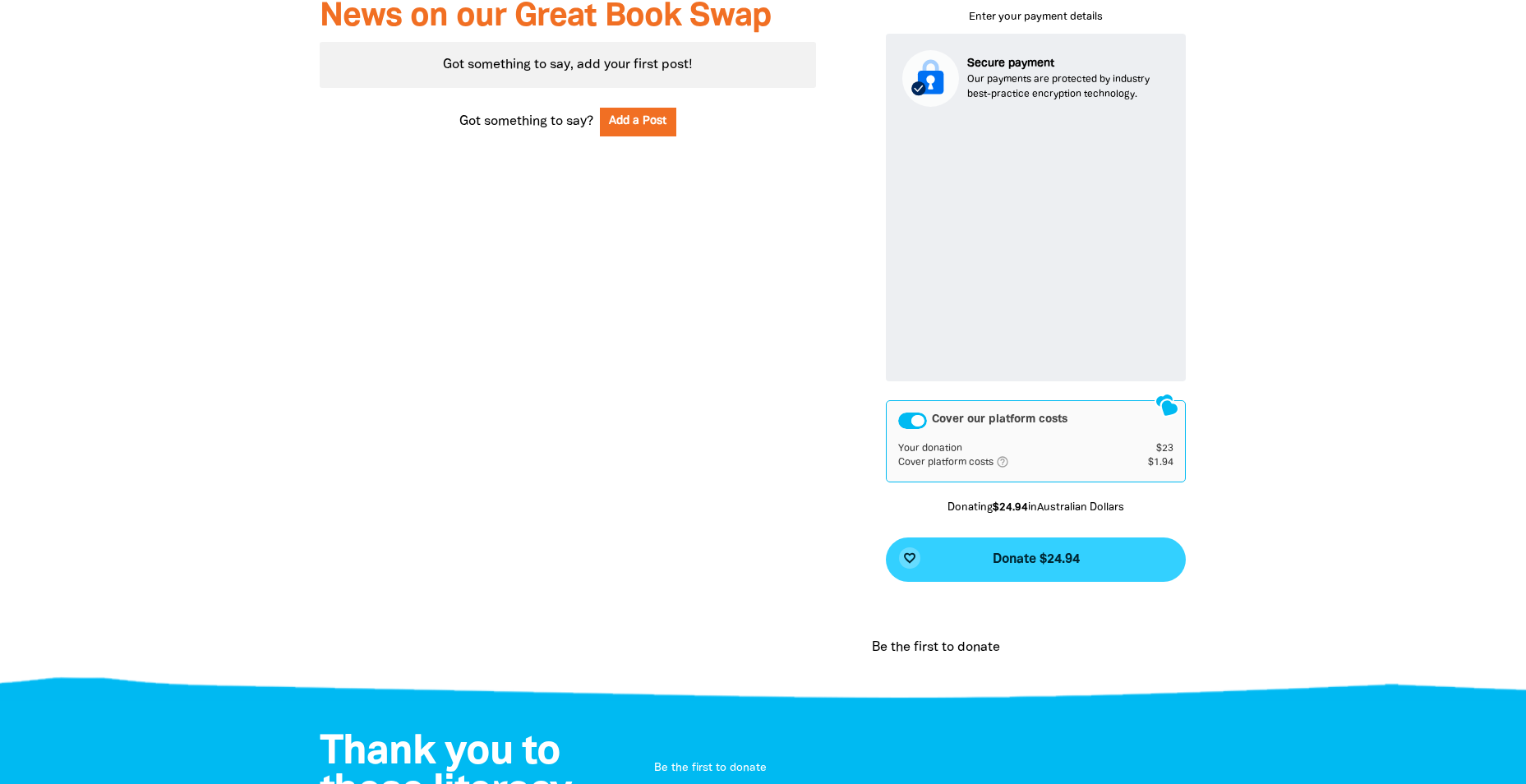
click at [1032, 553] on span "Donate $24.94" at bounding box center [1036, 559] width 87 height 13
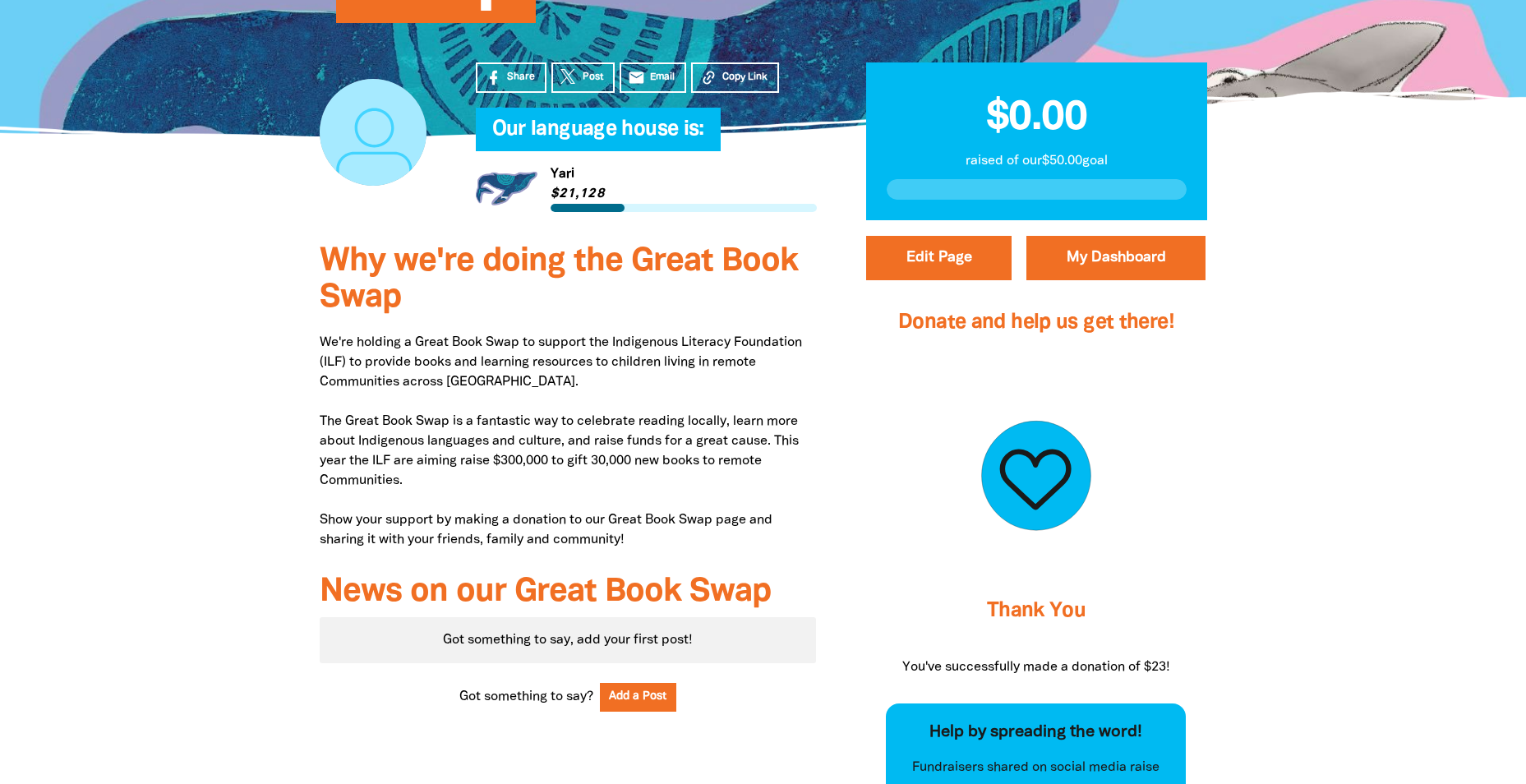
scroll to position [0, 0]
